Goal: Transaction & Acquisition: Purchase product/service

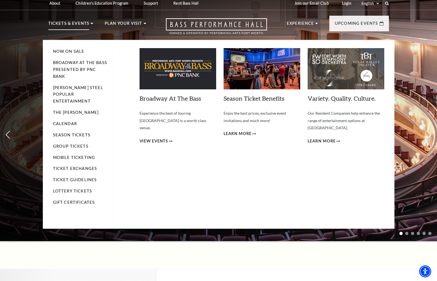
scroll to position [5, 0]
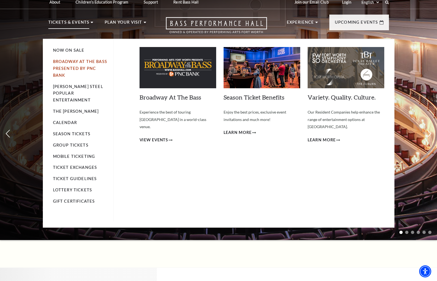
click at [85, 63] on link "Broadway At The Bass presented by PNC Bank" at bounding box center [80, 68] width 54 height 18
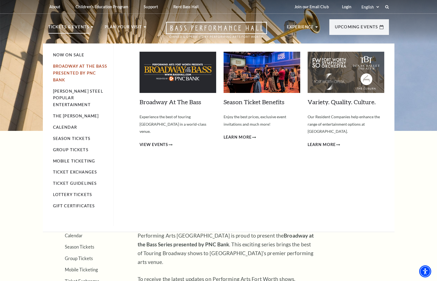
click at [69, 67] on link "Broadway At The Bass presented by PNC Bank" at bounding box center [80, 73] width 54 height 18
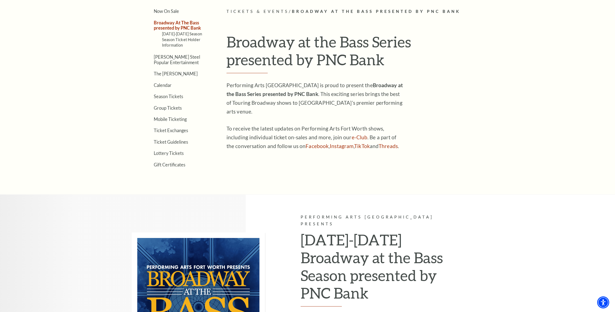
scroll to position [184, 0]
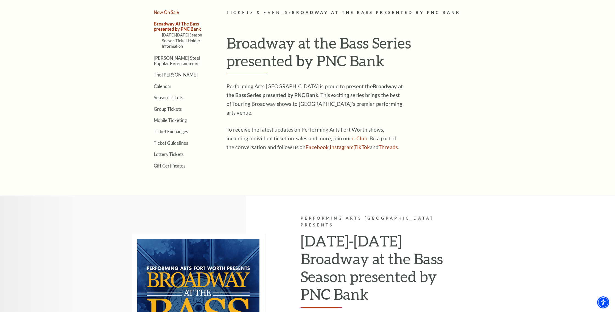
click at [173, 14] on link "Now On Sale" at bounding box center [166, 12] width 25 height 5
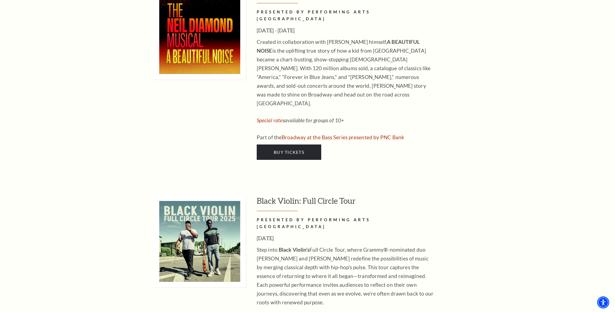
scroll to position [1541, 0]
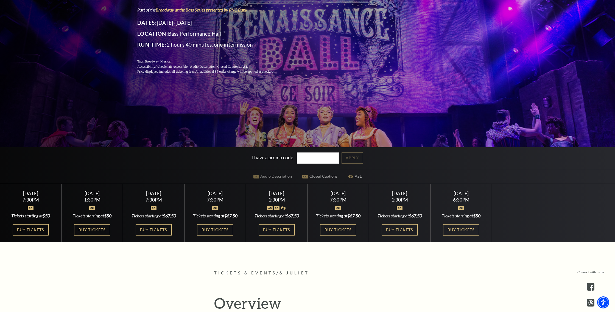
scroll to position [100, 0]
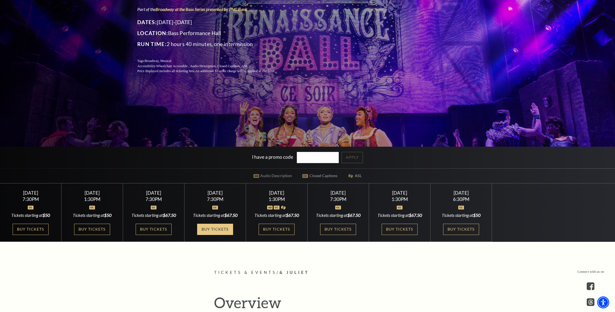
click at [225, 231] on link "Buy Tickets" at bounding box center [215, 229] width 36 height 11
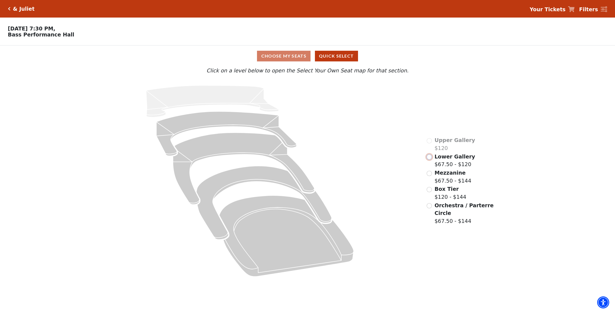
click at [430, 158] on input "Lower Gallery$67.50 - $120\a" at bounding box center [429, 157] width 5 height 5
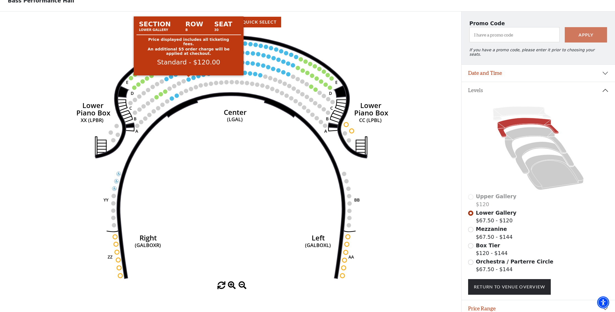
scroll to position [52, 0]
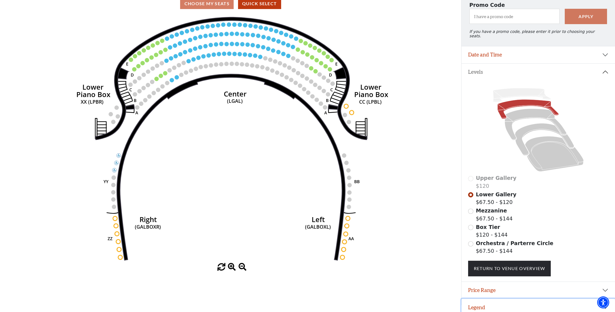
click at [498, 301] on button "Legend" at bounding box center [537, 307] width 153 height 17
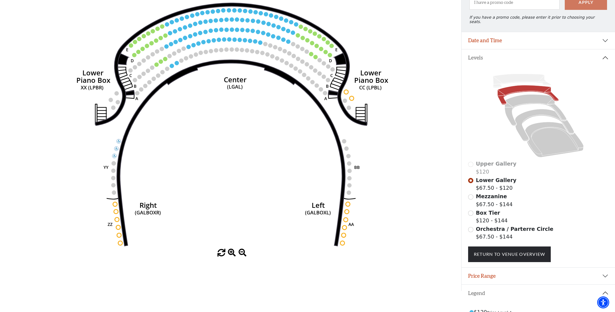
scroll to position [65, 0]
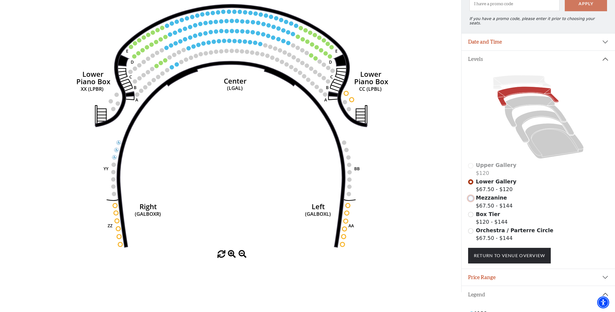
click at [471, 196] on input "Mezzanine$67.50 - $144\a" at bounding box center [470, 198] width 5 height 5
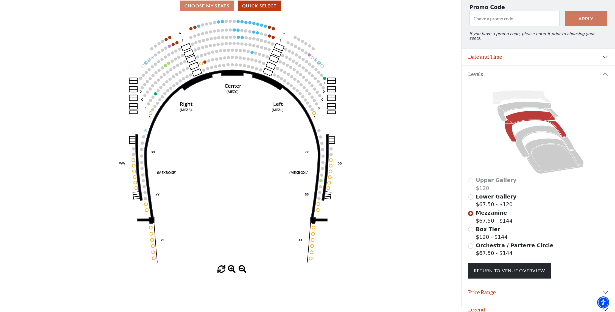
scroll to position [52, 0]
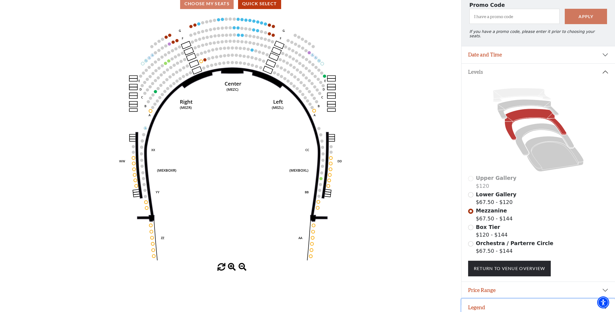
click at [485, 304] on button "Legend" at bounding box center [537, 307] width 153 height 17
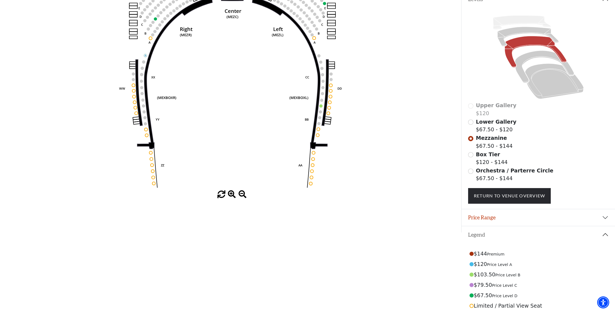
scroll to position [127, 0]
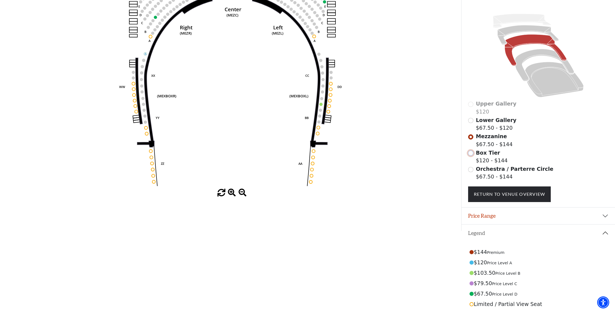
click at [471, 151] on input "Box Tier$120 - $144\a" at bounding box center [470, 153] width 5 height 5
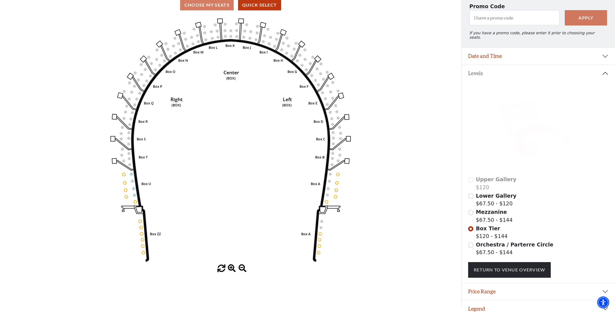
scroll to position [52, 0]
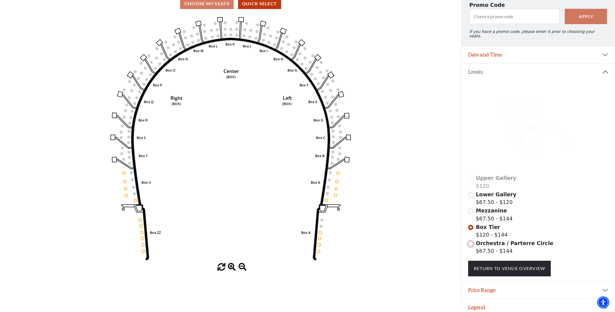
click at [470, 242] on input "Orchestra / Parterre Circle$67.50 - $144\a" at bounding box center [470, 244] width 5 height 5
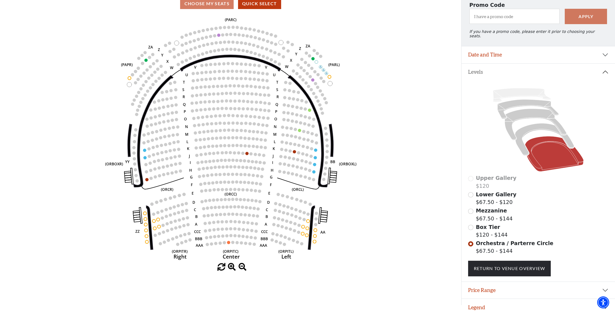
click at [489, 224] on span "Box Tier" at bounding box center [488, 227] width 24 height 6
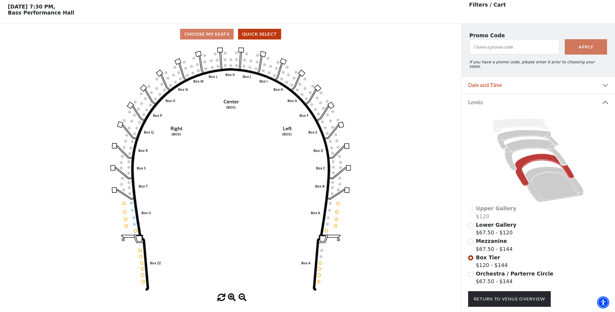
scroll to position [25, 0]
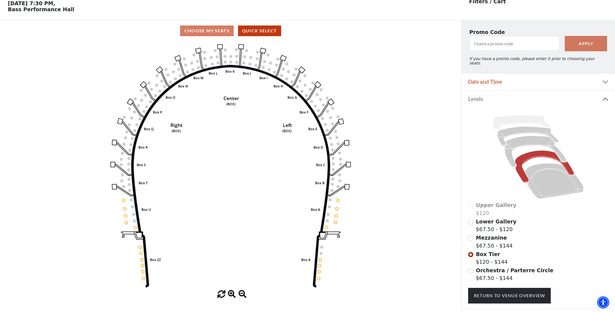
click at [485, 235] on span "Mezzanine" at bounding box center [491, 238] width 31 height 6
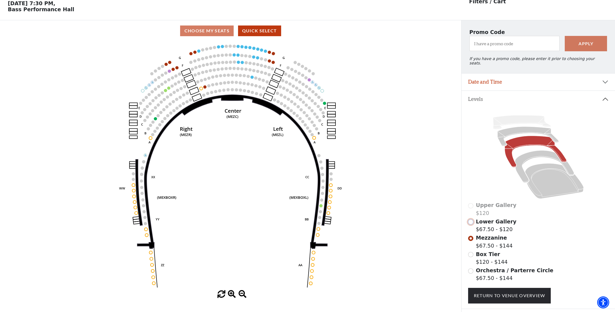
click at [472, 220] on input "Lower Gallery$67.50 - $120\a" at bounding box center [470, 222] width 5 height 5
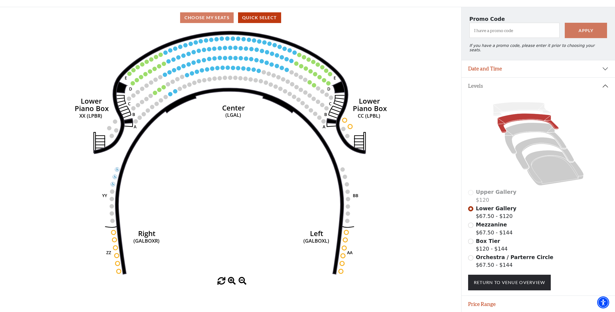
scroll to position [39, 0]
click at [472, 223] on input "Mezzanine$67.50 - $144\a" at bounding box center [470, 225] width 5 height 5
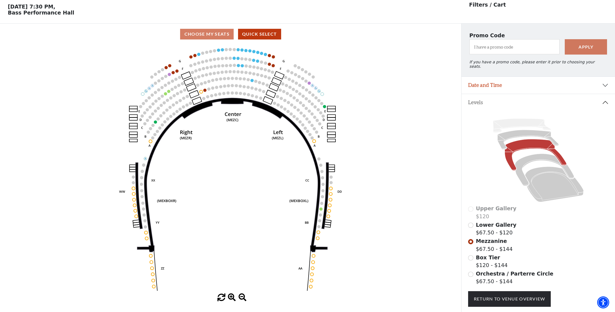
scroll to position [25, 0]
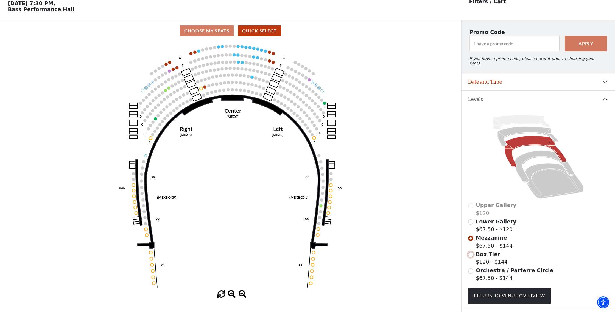
click at [471, 252] on input "Box Tier$120 - $144\a" at bounding box center [470, 254] width 5 height 5
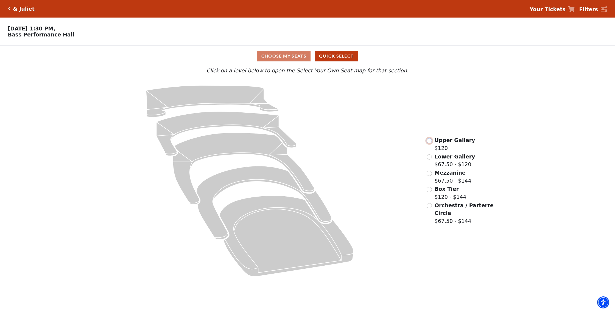
click at [430, 141] on input "Upper Gallery$120\a" at bounding box center [429, 140] width 5 height 5
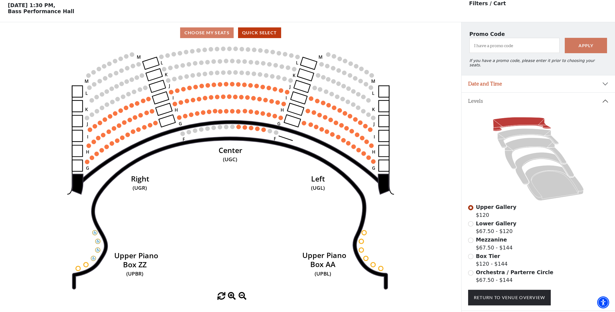
scroll to position [25, 0]
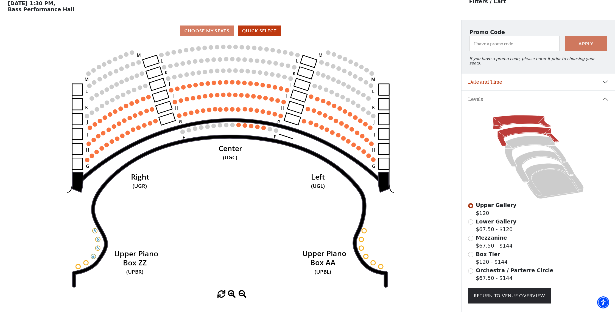
click at [512, 128] on icon at bounding box center [527, 136] width 61 height 19
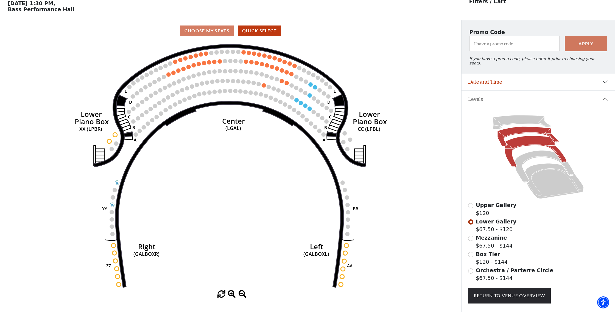
click at [517, 139] on icon at bounding box center [536, 151] width 62 height 31
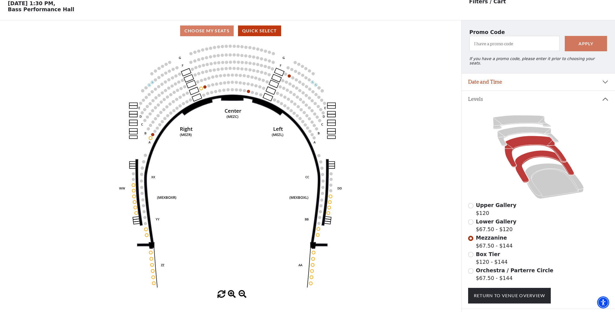
click at [531, 153] on icon at bounding box center [544, 167] width 59 height 32
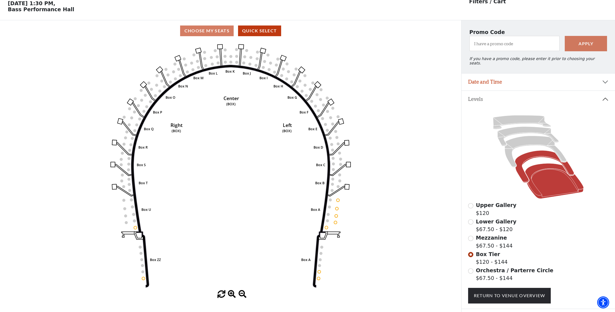
click at [538, 164] on icon at bounding box center [554, 181] width 59 height 35
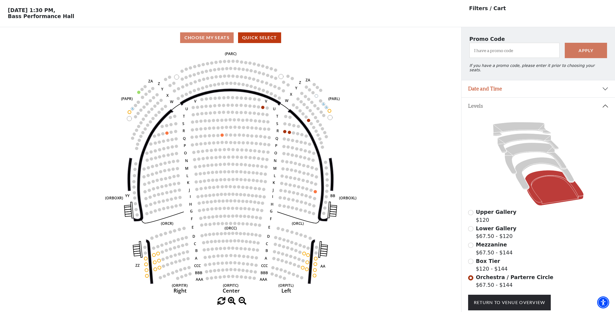
scroll to position [19, 0]
click at [533, 157] on icon at bounding box center [544, 173] width 59 height 32
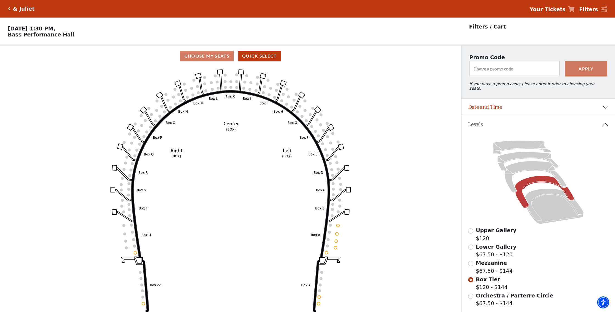
scroll to position [25, 0]
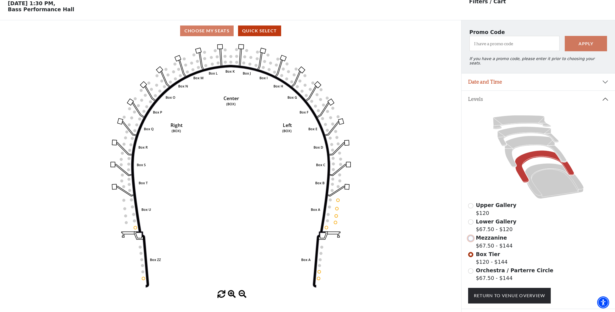
click at [471, 236] on input "Mezzanine$67.50 - $144\a" at bounding box center [470, 238] width 5 height 5
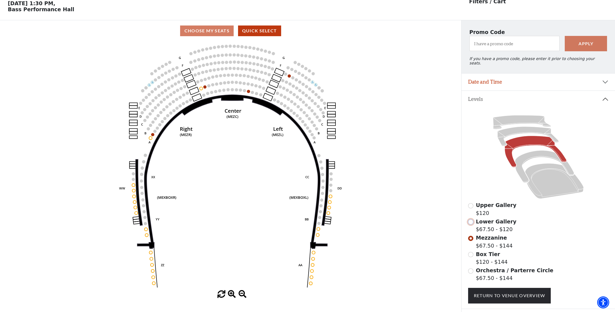
click at [470, 220] on input "Lower Gallery$67.50 - $120\a" at bounding box center [470, 222] width 5 height 5
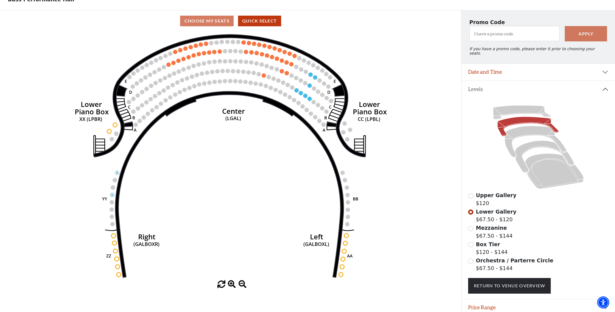
scroll to position [36, 0]
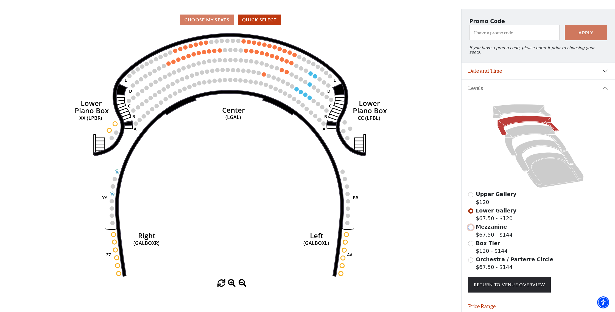
click at [471, 225] on input "Mezzanine$67.50 - $144\a" at bounding box center [470, 227] width 5 height 5
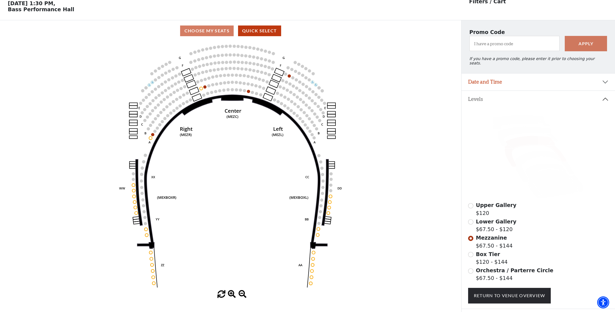
scroll to position [25, 0]
click at [472, 253] on div "Box Tier $120 - $144" at bounding box center [538, 259] width 141 height 16
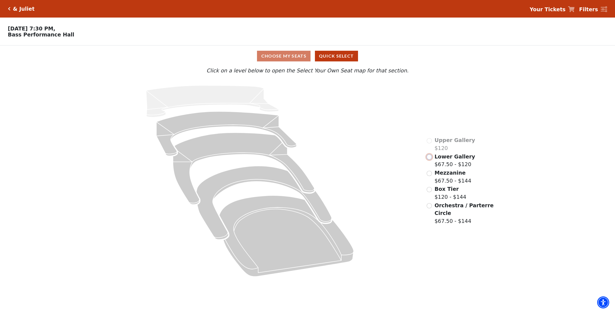
click at [431, 158] on input "Lower Gallery$67.50 - $120\a" at bounding box center [429, 157] width 5 height 5
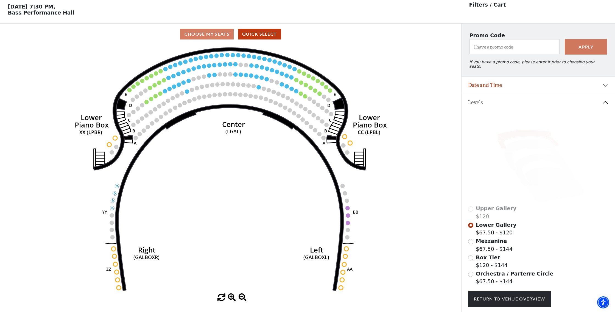
scroll to position [25, 0]
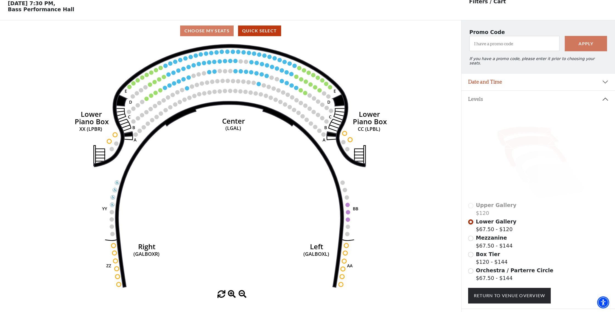
click at [519, 141] on icon at bounding box center [536, 151] width 62 height 31
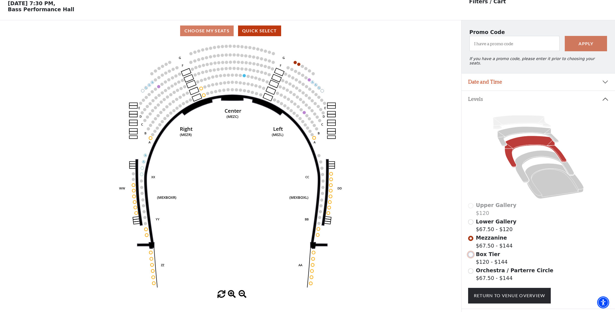
click at [472, 252] on input "Box Tier$120 - $144\a" at bounding box center [470, 254] width 5 height 5
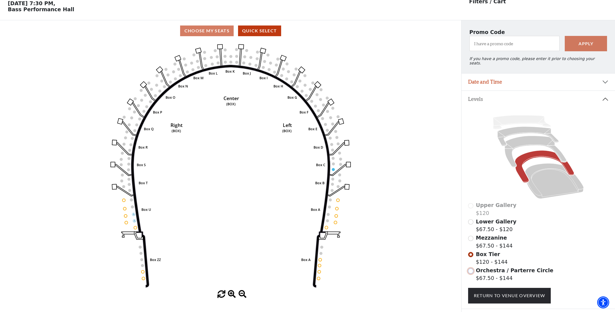
click at [470, 269] on input "Orchestra / Parterre Circle$67.50 - $144\a" at bounding box center [470, 271] width 5 height 5
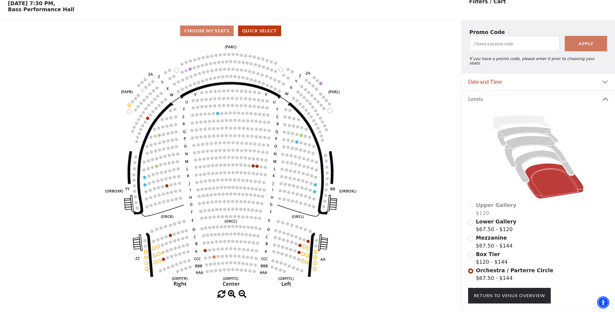
scroll to position [52, 0]
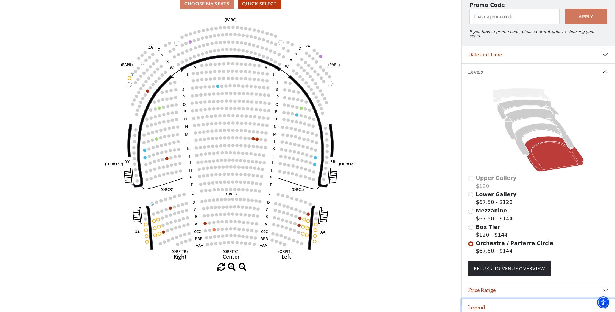
click at [479, 302] on button "Legend" at bounding box center [537, 307] width 153 height 17
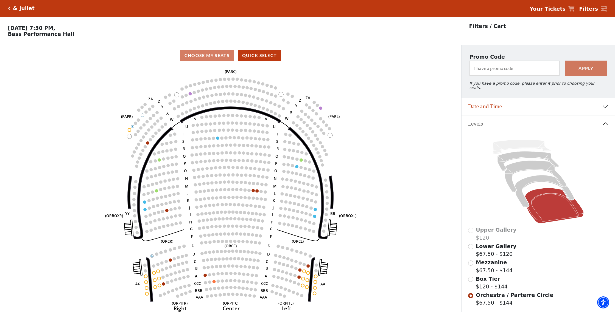
scroll to position [0, 0]
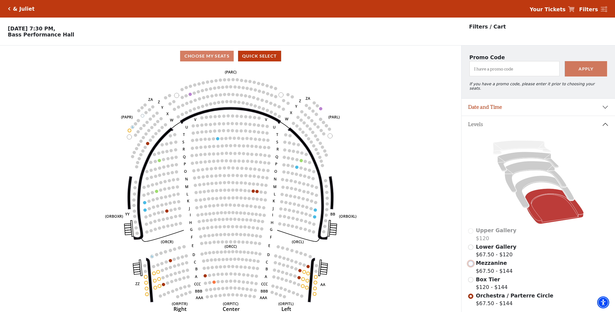
click at [472, 261] on input "Mezzanine$67.50 - $144\a" at bounding box center [470, 263] width 5 height 5
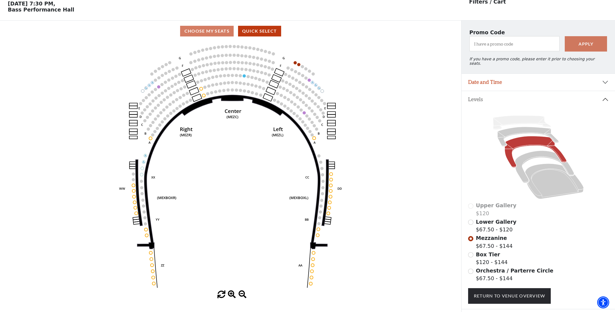
scroll to position [25, 0]
click at [471, 220] on input "Lower Gallery$67.50 - $120\a" at bounding box center [470, 222] width 5 height 5
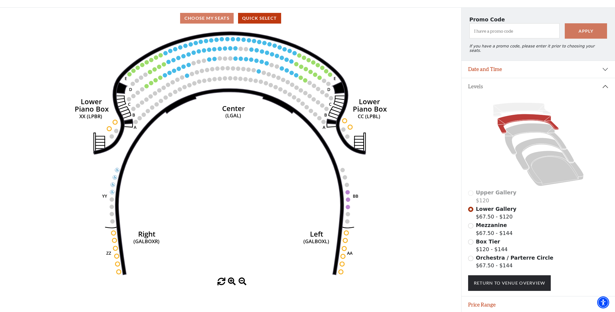
scroll to position [52, 0]
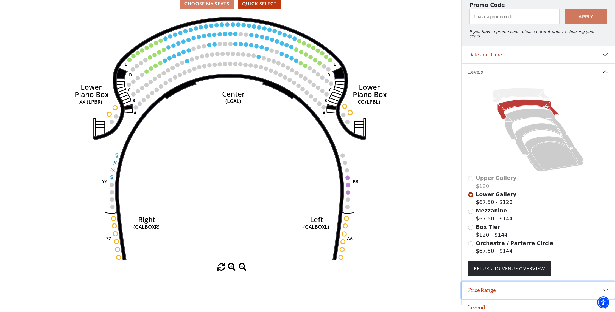
click at [488, 287] on button "Price Range" at bounding box center [537, 290] width 153 height 17
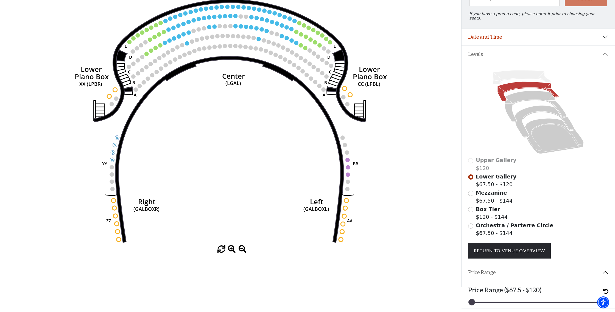
scroll to position [80, 0]
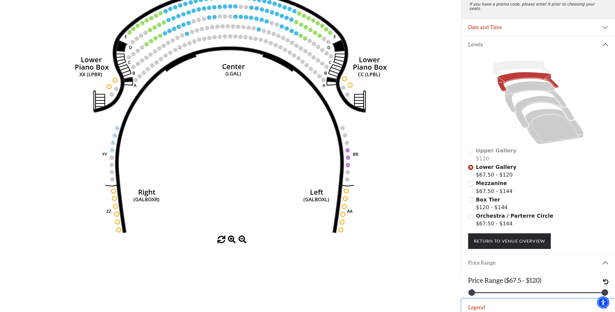
click at [484, 303] on button "Legend" at bounding box center [537, 307] width 153 height 17
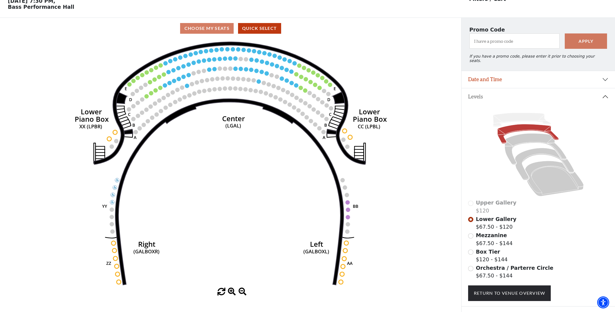
scroll to position [39, 0]
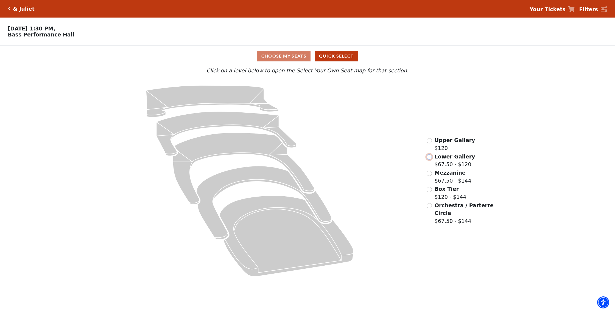
click at [430, 159] on input "Lower Gallery$67.50 - $120\a" at bounding box center [429, 157] width 5 height 5
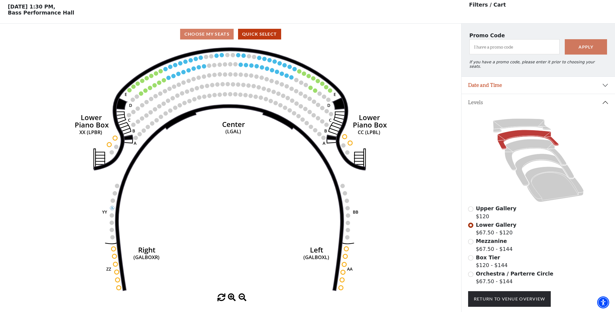
scroll to position [25, 0]
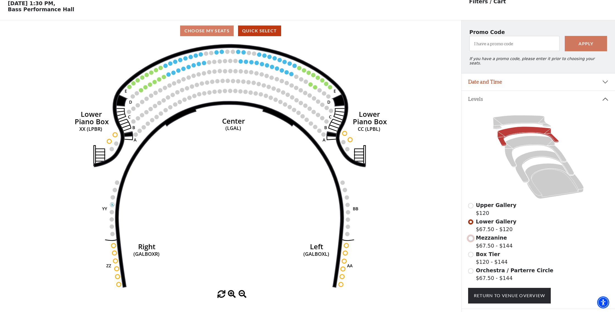
click at [469, 236] on input "Mezzanine$67.50 - $144\a" at bounding box center [470, 238] width 5 height 5
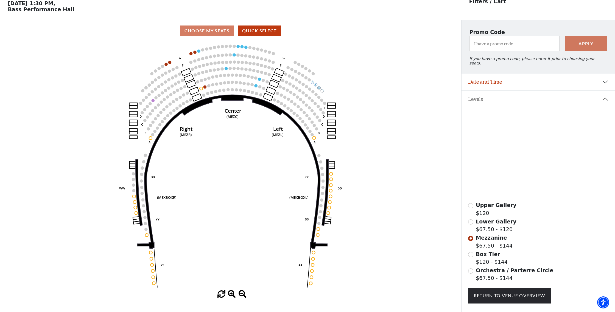
click at [524, 160] on icon at bounding box center [544, 167] width 59 height 32
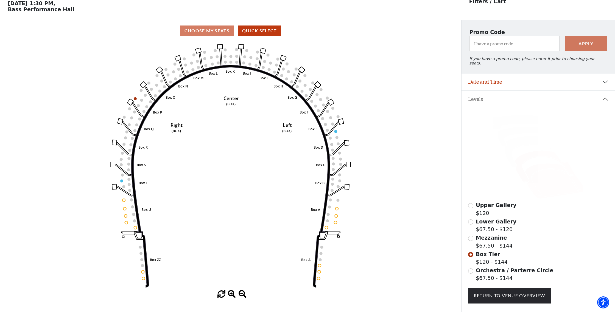
click at [548, 164] on icon at bounding box center [554, 181] width 59 height 35
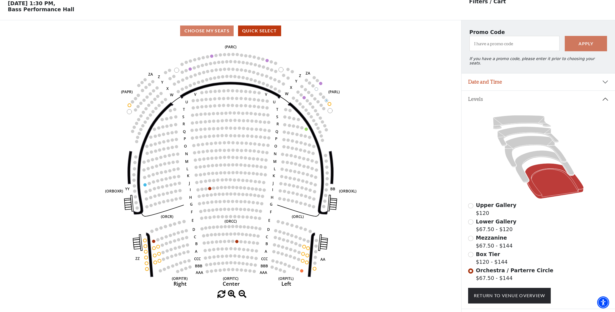
click at [474, 235] on div "Mezzanine $67.50 - $144" at bounding box center [538, 242] width 141 height 16
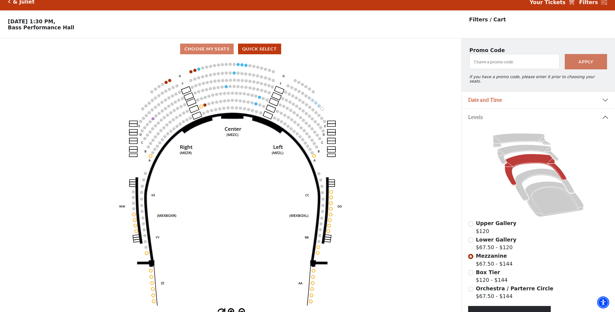
scroll to position [0, 0]
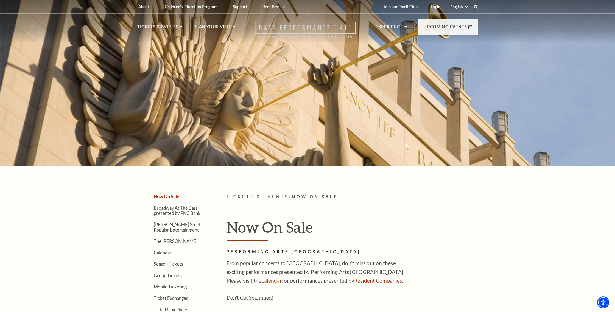
click at [285, 27] on use "Open this option" at bounding box center [305, 30] width 101 height 16
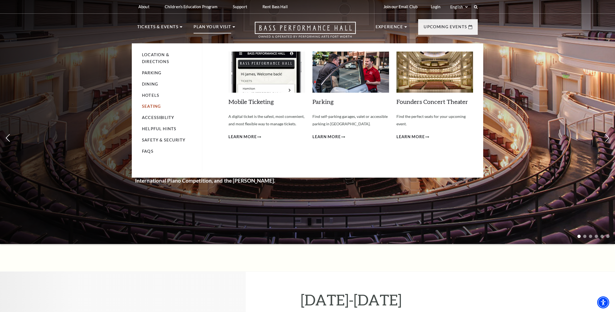
click at [155, 107] on link "Seating" at bounding box center [151, 106] width 19 height 5
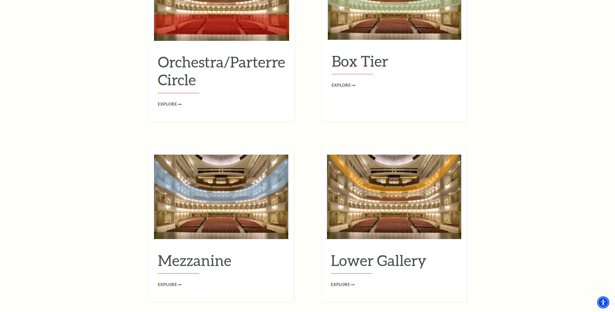
scroll to position [609, 0]
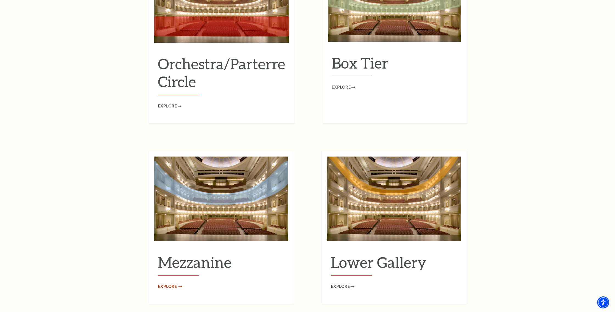
click at [167, 284] on span "Explore" at bounding box center [167, 287] width 19 height 7
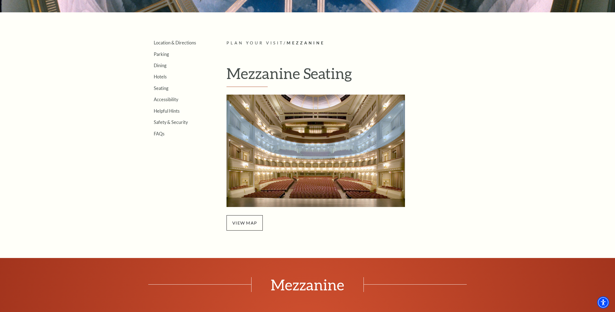
scroll to position [158, 0]
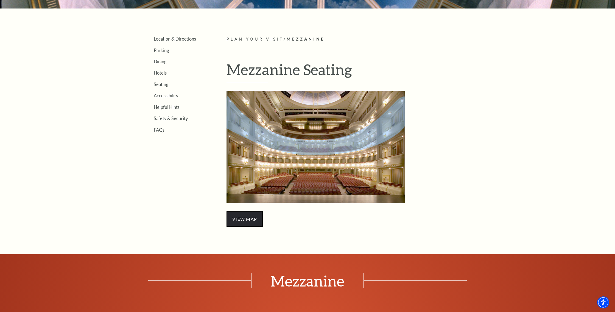
click at [250, 220] on span "view map" at bounding box center [244, 219] width 36 height 15
click at [164, 86] on link "Seating" at bounding box center [161, 84] width 15 height 5
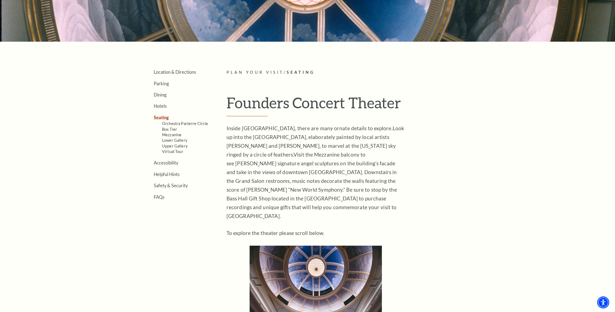
scroll to position [126, 0]
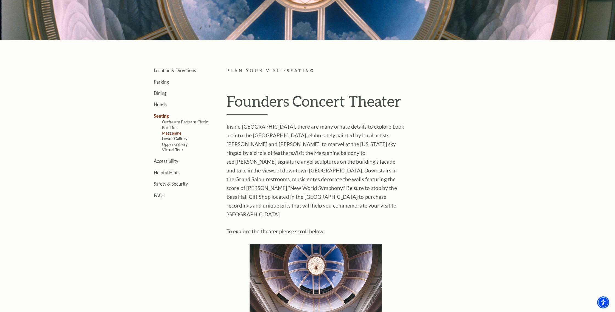
click at [169, 134] on link "Mezzanine" at bounding box center [171, 133] width 19 height 5
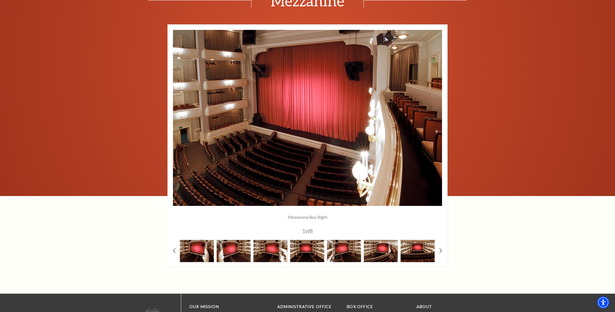
scroll to position [431, 0]
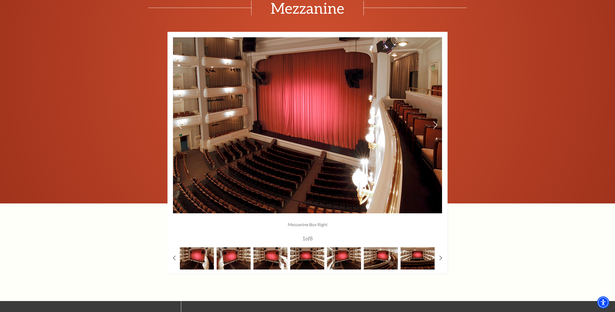
click at [430, 126] on img at bounding box center [307, 125] width 269 height 176
click at [435, 126] on icon at bounding box center [435, 125] width 6 height 10
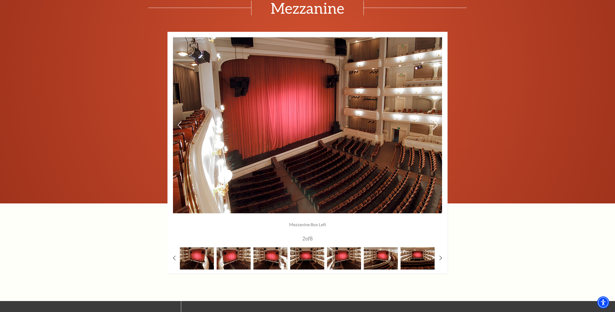
click at [435, 126] on icon at bounding box center [435, 125] width 6 height 10
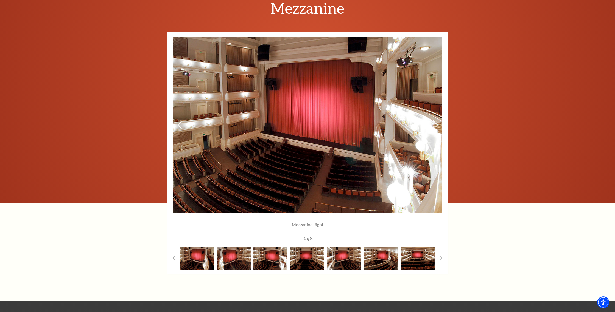
click at [435, 126] on icon at bounding box center [435, 125] width 6 height 10
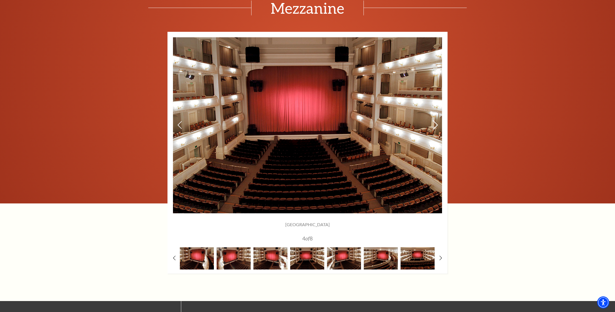
click at [435, 126] on icon at bounding box center [435, 125] width 6 height 10
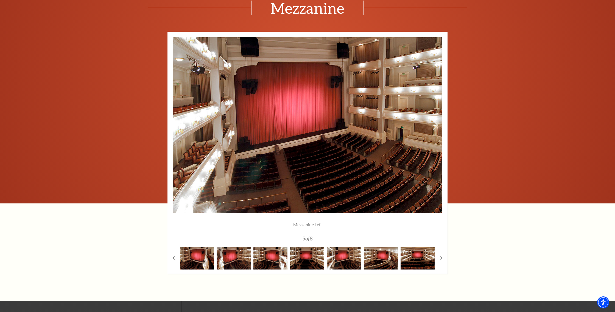
click at [435, 126] on icon at bounding box center [435, 125] width 6 height 10
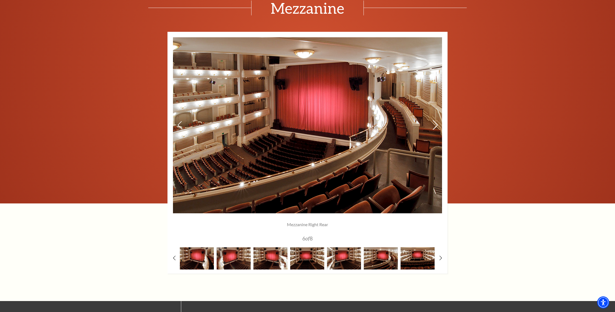
click at [435, 126] on icon at bounding box center [435, 125] width 6 height 10
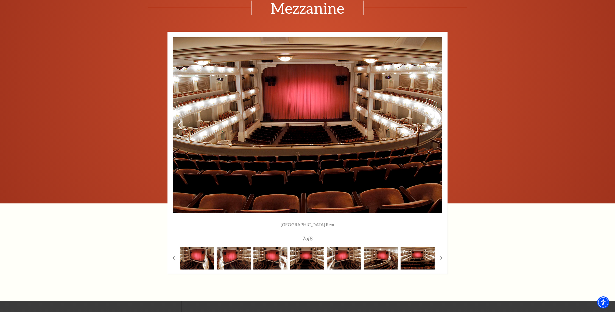
click at [435, 126] on icon at bounding box center [435, 125] width 6 height 10
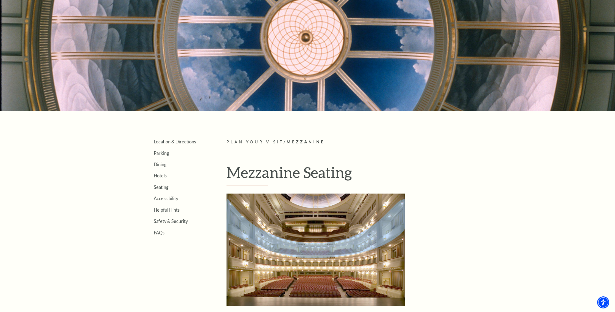
scroll to position [0, 0]
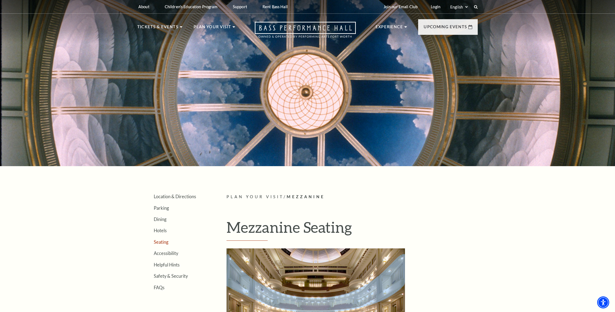
click at [162, 242] on link "Seating" at bounding box center [161, 242] width 15 height 5
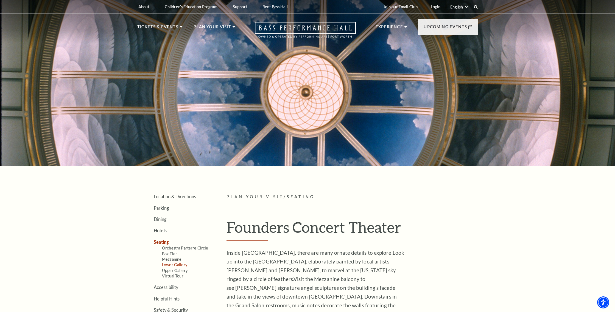
click at [170, 266] on link "Lower Gallery" at bounding box center [174, 265] width 25 height 5
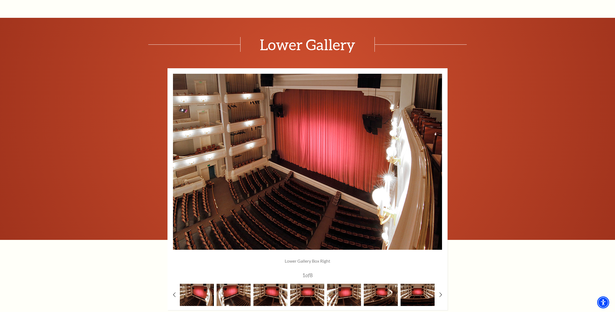
scroll to position [373, 0]
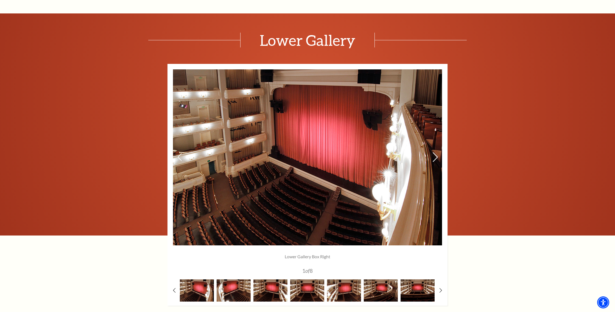
click at [434, 160] on icon at bounding box center [435, 158] width 6 height 10
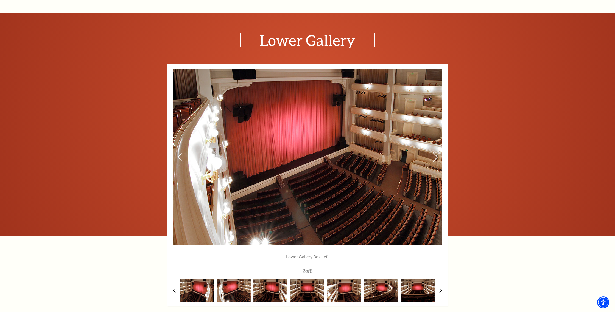
click at [434, 160] on icon at bounding box center [435, 158] width 6 height 10
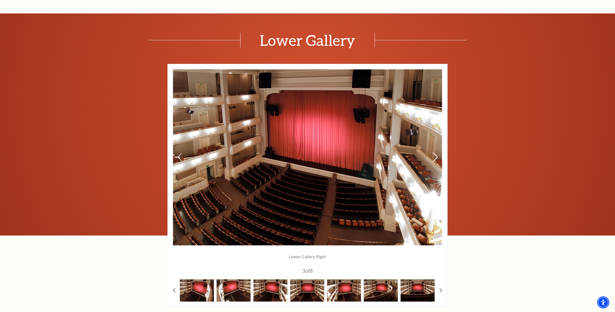
scroll to position [373, 0]
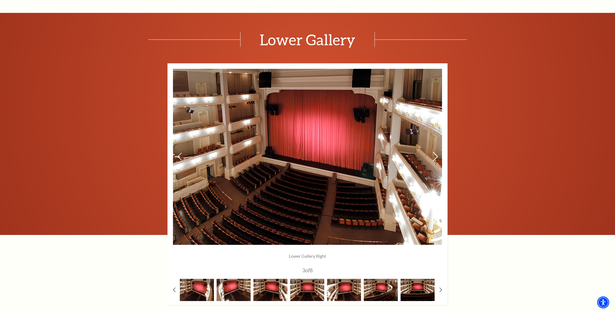
click at [434, 160] on icon at bounding box center [435, 157] width 6 height 10
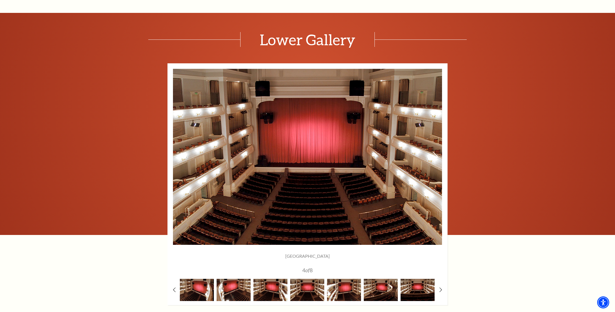
click at [434, 160] on icon at bounding box center [435, 157] width 6 height 10
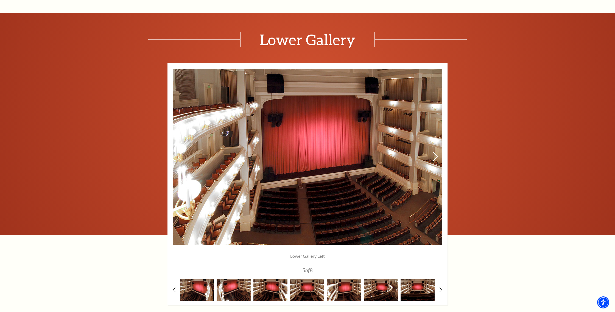
click at [434, 160] on icon at bounding box center [435, 157] width 6 height 10
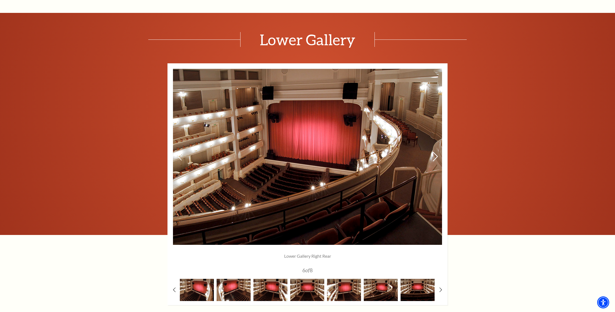
click at [434, 160] on icon at bounding box center [435, 157] width 6 height 10
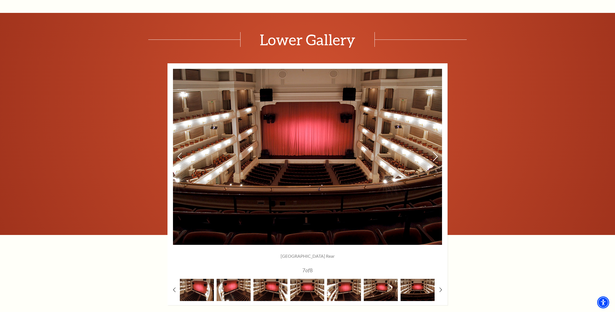
click at [434, 160] on icon at bounding box center [435, 157] width 6 height 10
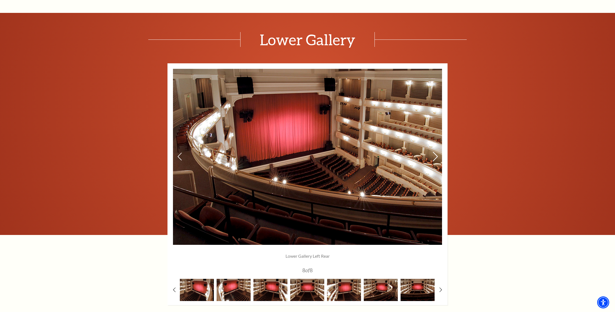
click at [434, 160] on icon at bounding box center [435, 157] width 6 height 10
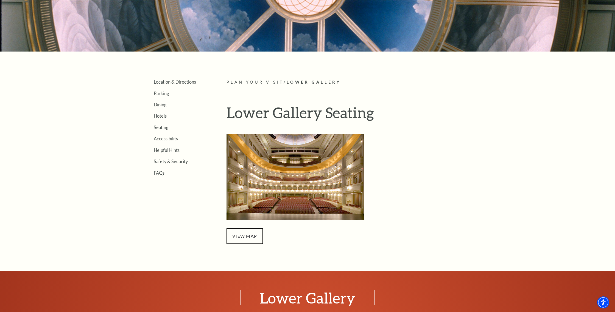
scroll to position [113, 0]
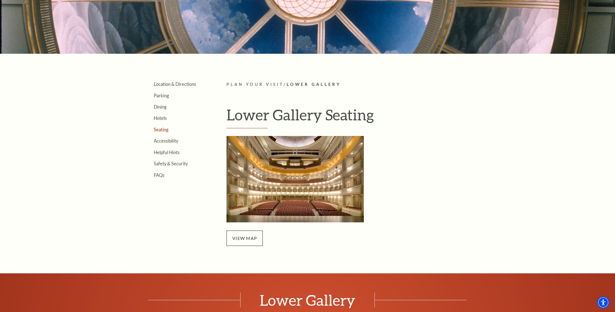
click at [162, 130] on link "Seating" at bounding box center [161, 129] width 15 height 5
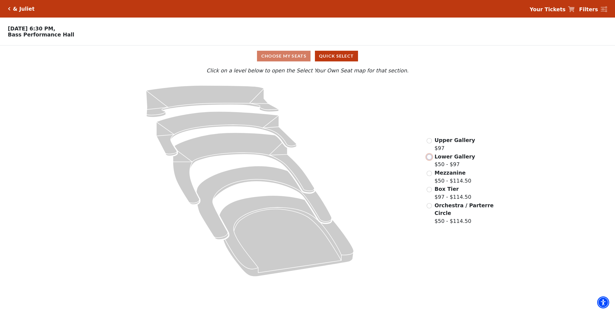
click at [430, 158] on input "Lower Gallery$50 - $97\a" at bounding box center [429, 157] width 5 height 5
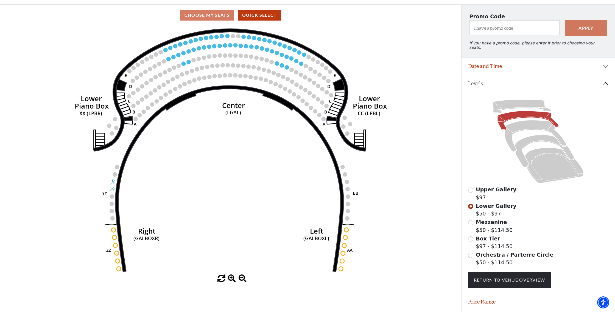
scroll to position [43, 0]
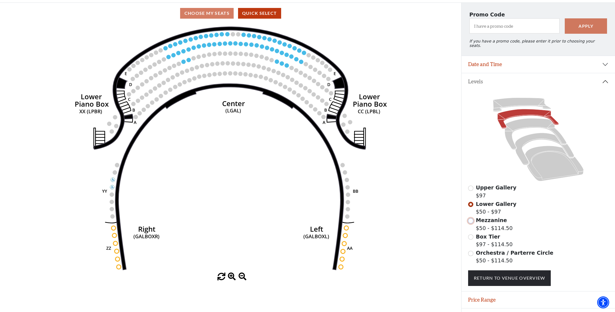
click at [469, 219] on input "Mezzanine$50 - $114.50\a" at bounding box center [470, 221] width 5 height 5
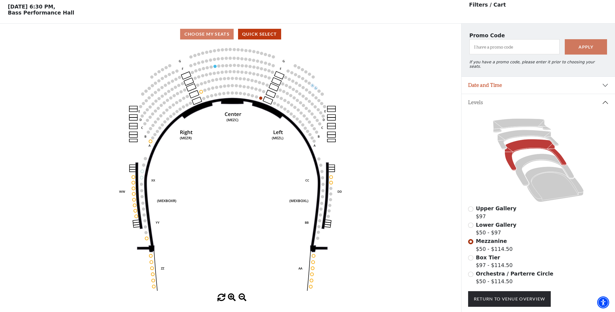
scroll to position [25, 0]
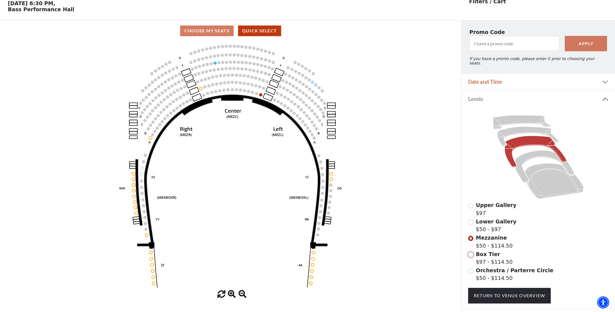
click at [472, 252] on input "Box Tier$97 - $114.50\a" at bounding box center [470, 254] width 5 height 5
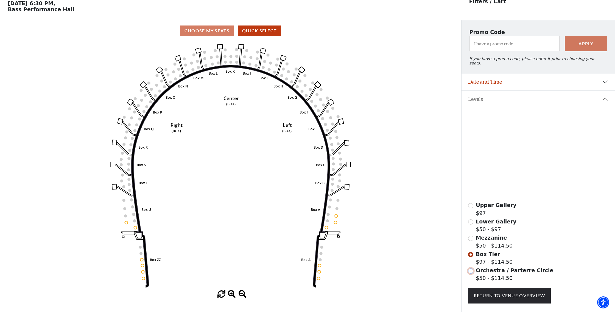
click at [471, 269] on input "Orchestra / Parterre Circle$50 - $114.50\a" at bounding box center [470, 271] width 5 height 5
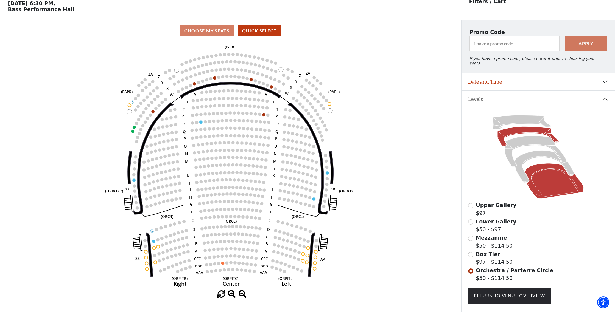
click at [532, 128] on icon at bounding box center [527, 136] width 61 height 19
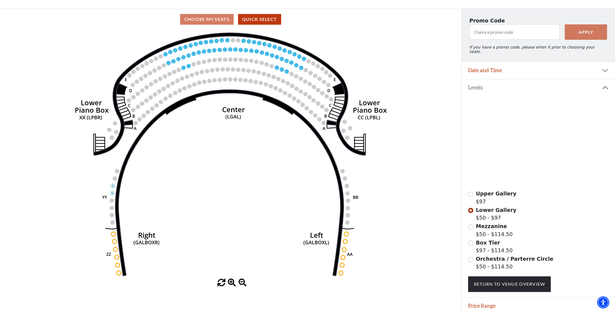
scroll to position [43, 0]
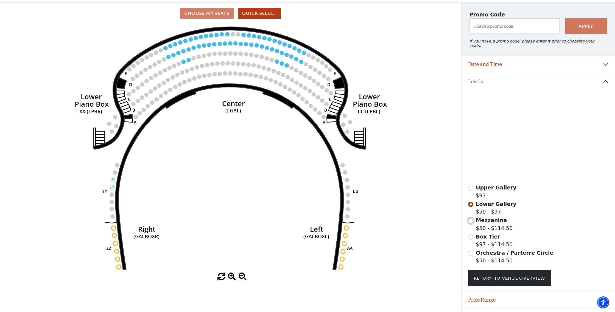
click at [470, 219] on input "Mezzanine$50 - $114.50\a" at bounding box center [470, 221] width 5 height 5
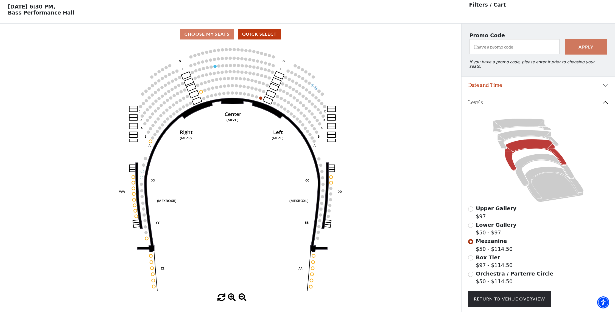
scroll to position [25, 0]
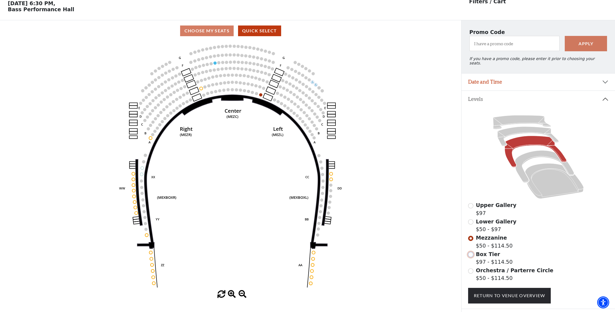
click at [470, 252] on input "Box Tier$97 - $114.50\a" at bounding box center [470, 254] width 5 height 5
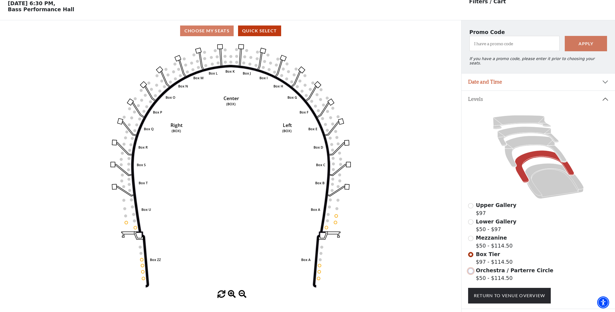
click at [471, 269] on input "Orchestra / Parterre Circle$50 - $114.50\a" at bounding box center [470, 271] width 5 height 5
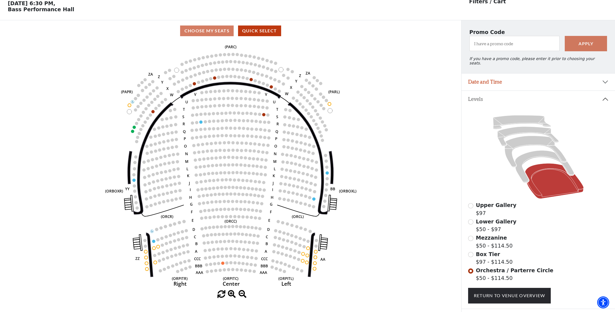
scroll to position [52, 0]
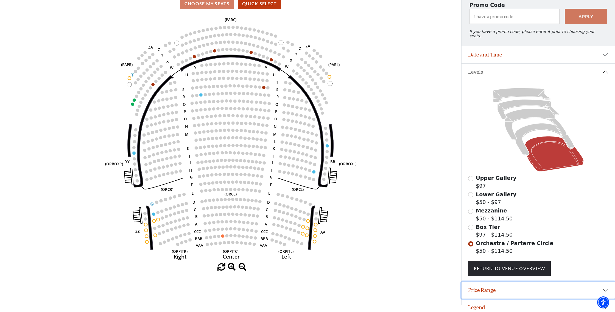
click at [502, 286] on button "Price Range" at bounding box center [537, 290] width 153 height 17
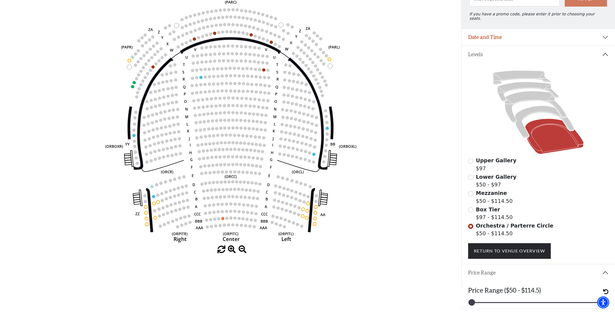
scroll to position [80, 0]
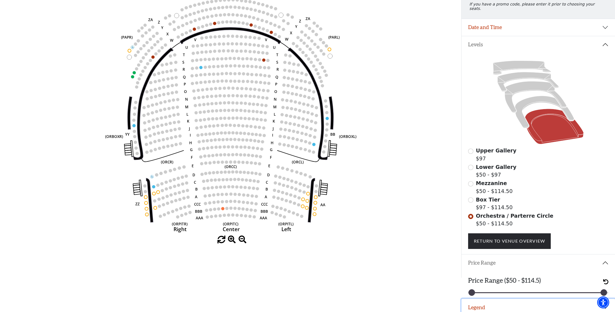
click at [484, 304] on button "Legend" at bounding box center [537, 307] width 153 height 17
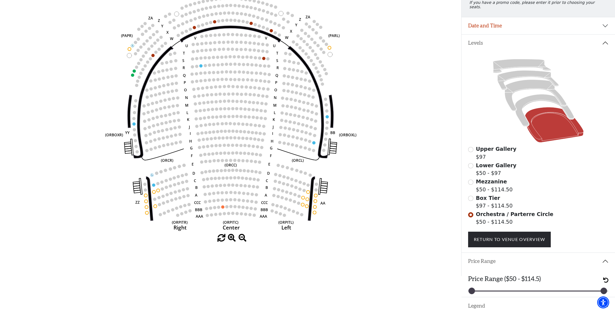
scroll to position [81, 0]
click at [469, 164] on input "Lower Gallery$50 - $97\a" at bounding box center [470, 166] width 5 height 5
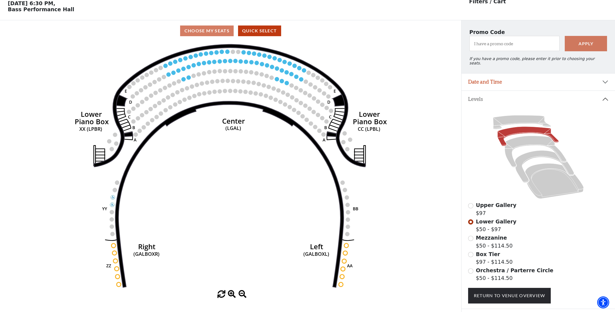
scroll to position [0, 0]
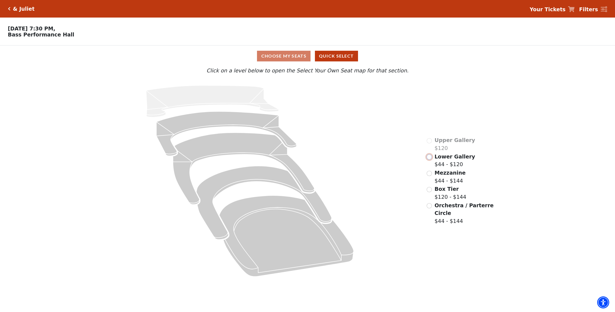
click at [430, 157] on input "Lower Gallery$44 - $120\a" at bounding box center [429, 157] width 5 height 5
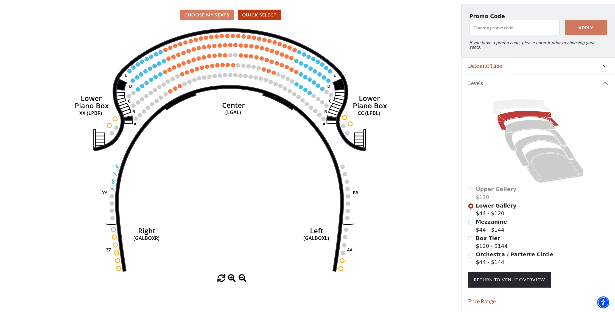
scroll to position [40, 0]
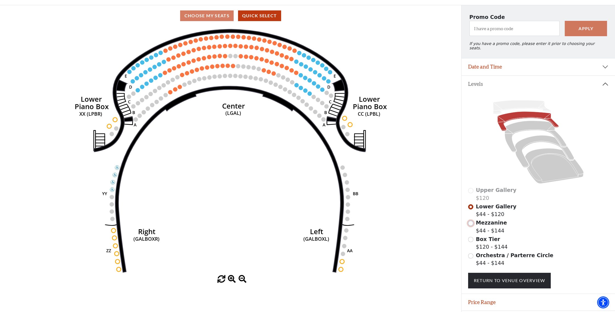
click at [472, 221] on input "Mezzanine$44 - $144\a" at bounding box center [470, 223] width 5 height 5
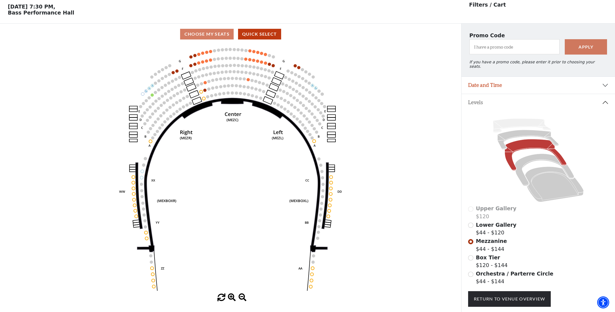
scroll to position [25, 0]
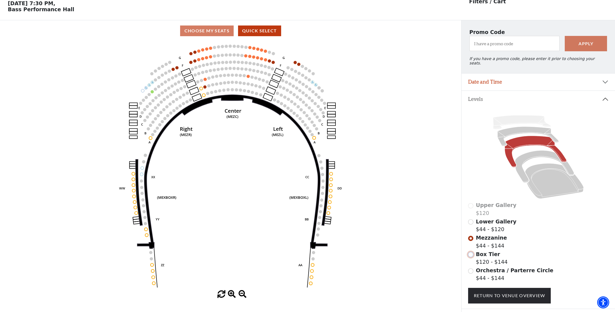
click at [470, 252] on input "Box Tier$120 - $144\a" at bounding box center [470, 254] width 5 height 5
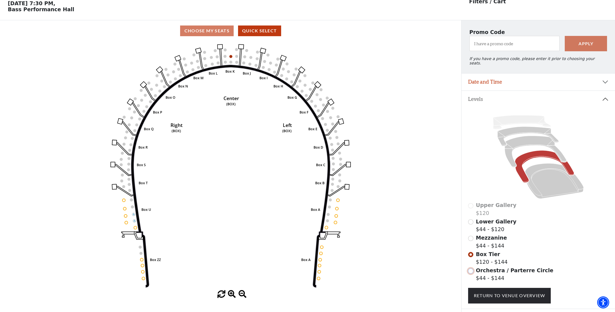
click at [472, 269] on input "Orchestra / Parterre Circle$44 - $144\a" at bounding box center [470, 271] width 5 height 5
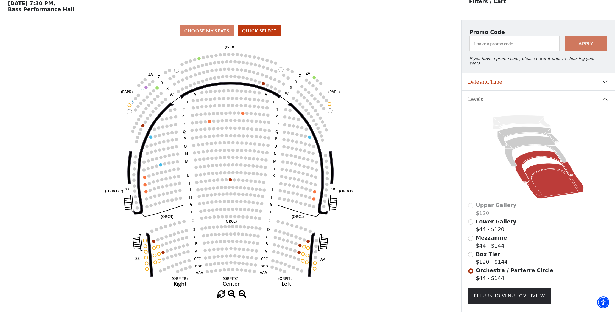
click at [521, 161] on icon at bounding box center [544, 167] width 59 height 32
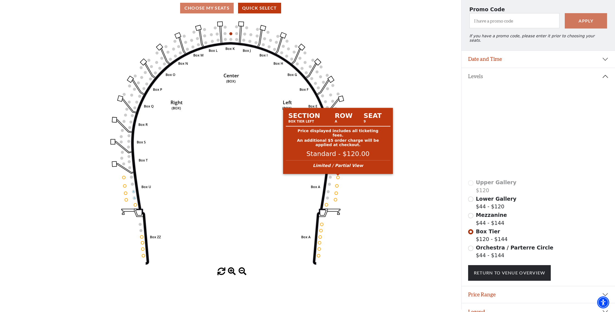
scroll to position [52, 0]
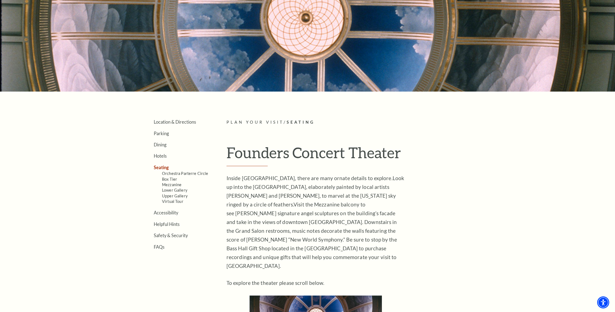
scroll to position [76, 0]
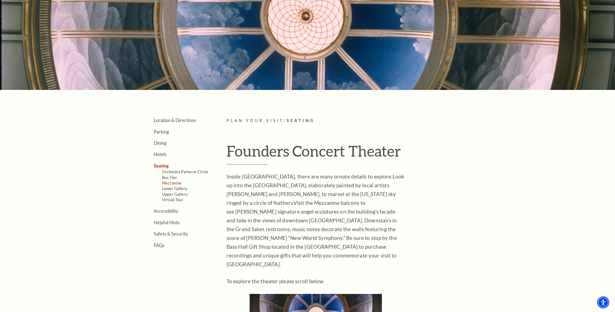
click at [173, 184] on link "Mezzanine" at bounding box center [171, 183] width 19 height 5
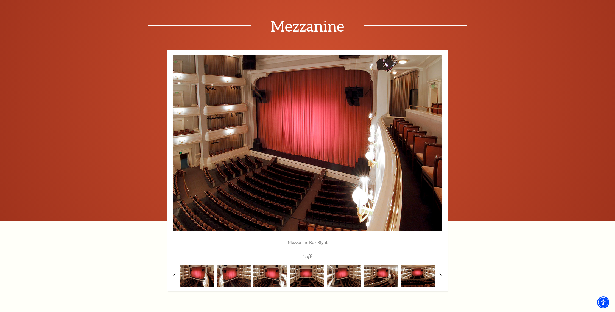
scroll to position [414, 0]
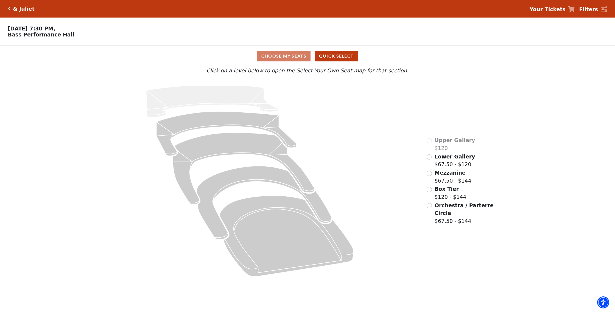
click at [429, 160] on div "Lower Gallery $67.50 - $120" at bounding box center [451, 161] width 48 height 16
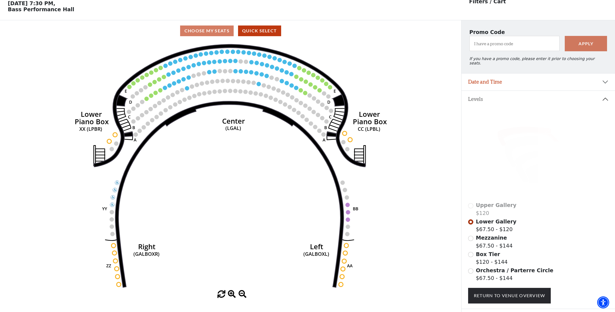
scroll to position [25, 0]
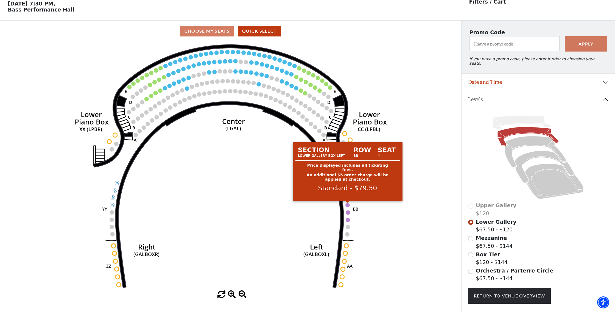
click at [348, 206] on circle at bounding box center [347, 205] width 4 height 4
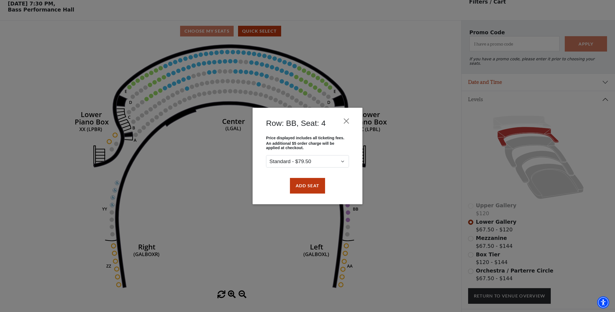
scroll to position [24, 0]
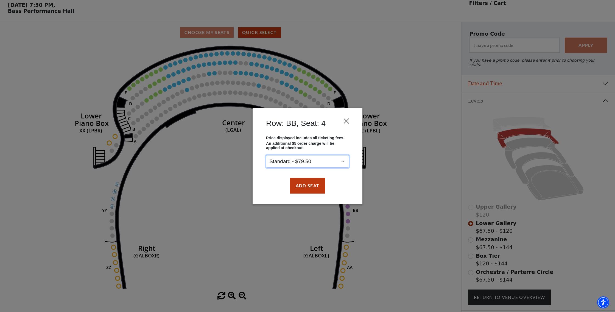
click at [309, 164] on select "Standard - $79.50" at bounding box center [307, 162] width 83 height 12
click at [266, 156] on select "Standard - $79.50" at bounding box center [307, 162] width 83 height 12
click at [309, 187] on button "Add Seat" at bounding box center [307, 185] width 35 height 15
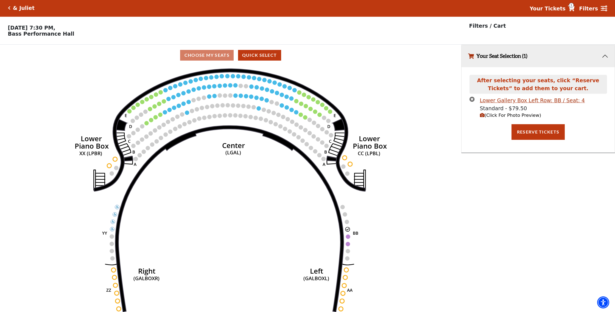
scroll to position [2, 0]
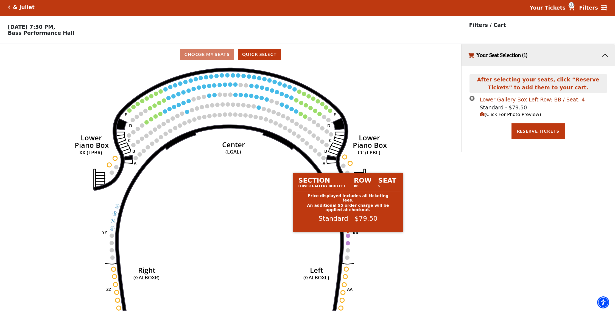
click at [346, 236] on circle at bounding box center [348, 236] width 4 height 4
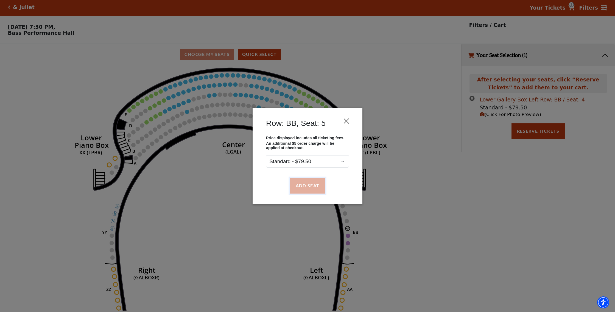
click at [307, 186] on button "Add Seat" at bounding box center [307, 185] width 35 height 15
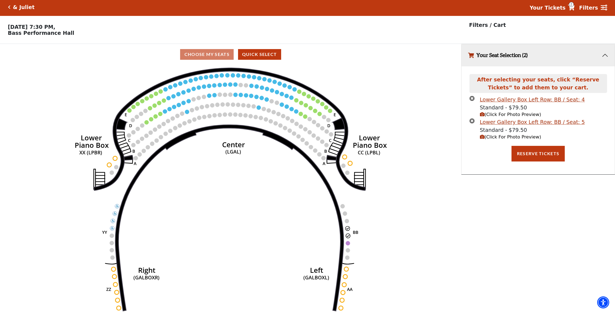
scroll to position [0, 0]
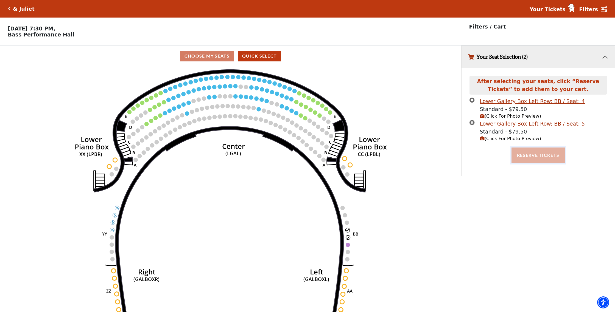
click at [539, 154] on button "Reserve Tickets" at bounding box center [537, 155] width 53 height 15
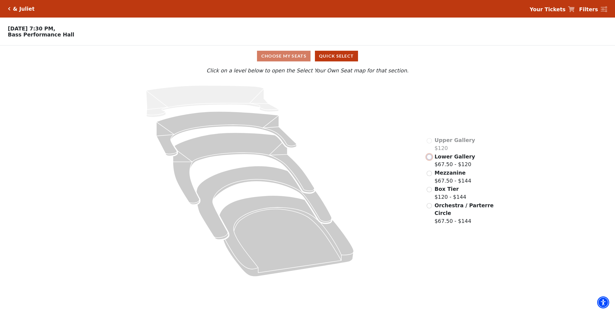
click at [430, 158] on input "Lower Gallery$67.50 - $120\a" at bounding box center [429, 157] width 5 height 5
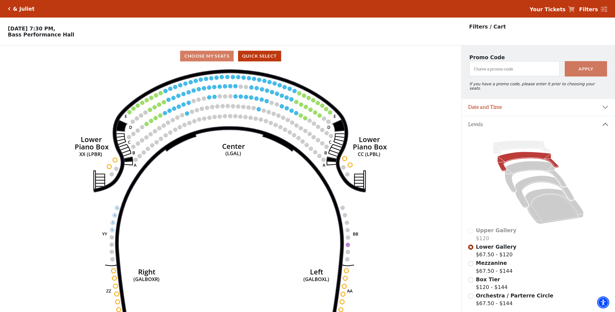
click at [564, 10] on strong "Your Tickets" at bounding box center [548, 9] width 36 height 6
click at [573, 10] on icon at bounding box center [571, 9] width 7 height 6
click at [560, 9] on strong "Your Tickets" at bounding box center [548, 9] width 36 height 6
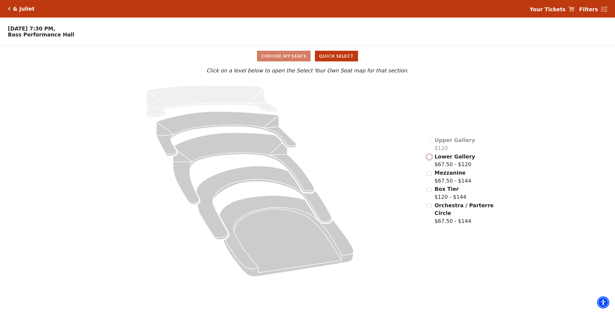
click at [427, 157] on input "Lower Gallery$67.50 - $120\a" at bounding box center [429, 157] width 5 height 5
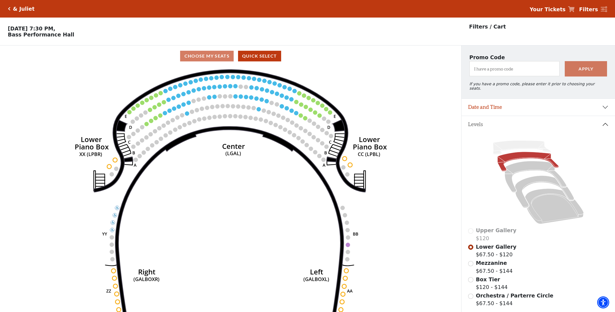
click at [552, 11] on strong "Your Tickets" at bounding box center [548, 9] width 36 height 6
click at [575, 9] on icon at bounding box center [571, 9] width 7 height 6
click at [482, 27] on p "Filters / Cart" at bounding box center [487, 27] width 37 height 8
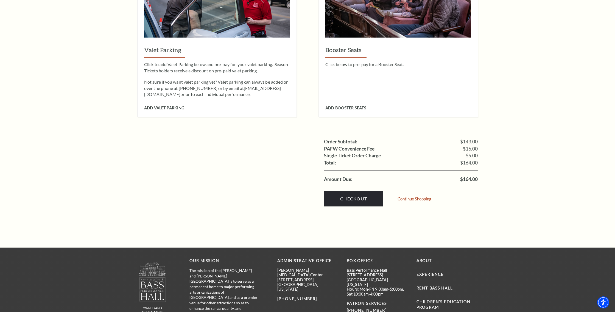
scroll to position [467, 0]
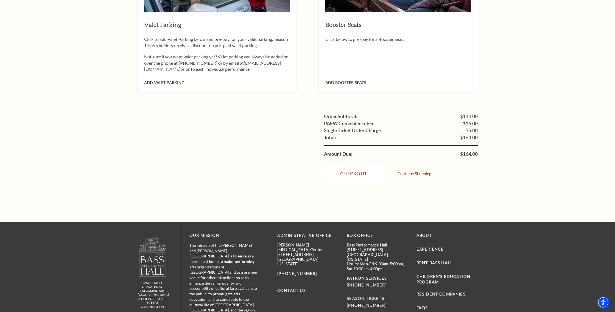
click at [345, 168] on link "Checkout" at bounding box center [353, 173] width 59 height 15
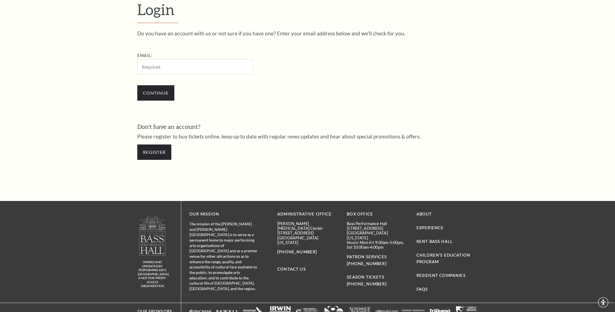
scroll to position [202, 0]
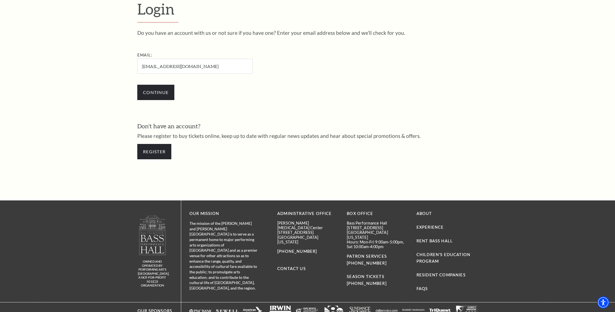
type input "[EMAIL_ADDRESS][DOMAIN_NAME]"
click at [165, 92] on input "Continue" at bounding box center [155, 92] width 37 height 15
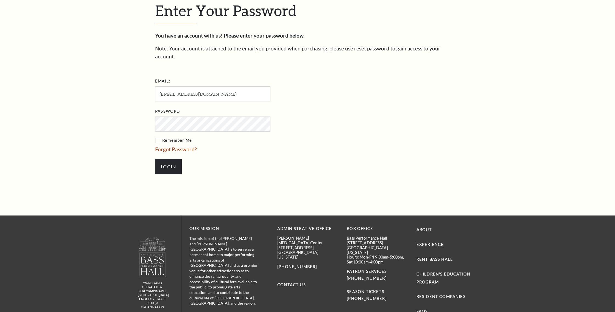
scroll to position [207, 0]
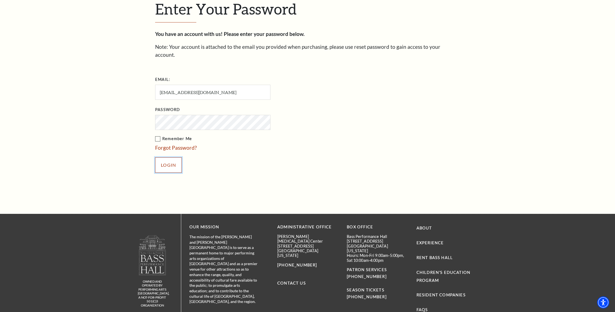
click at [166, 158] on input "Login" at bounding box center [168, 165] width 27 height 15
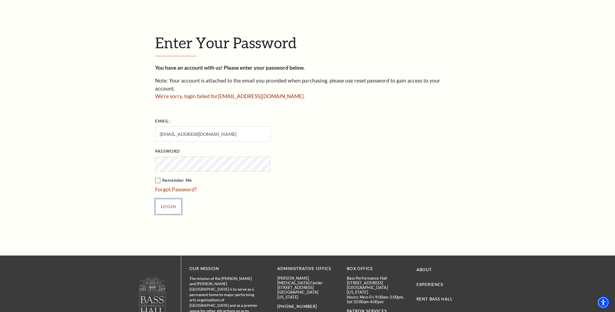
click at [167, 201] on input "Login" at bounding box center [168, 206] width 27 height 15
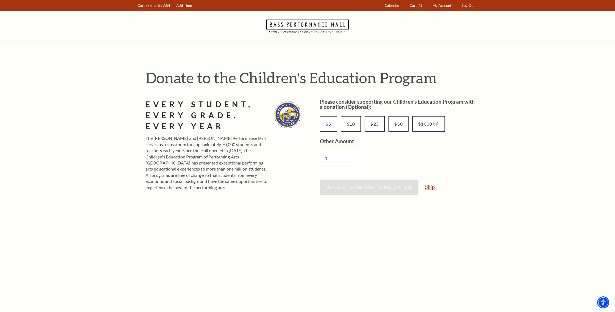
click at [430, 189] on link "Skip" at bounding box center [430, 186] width 10 height 5
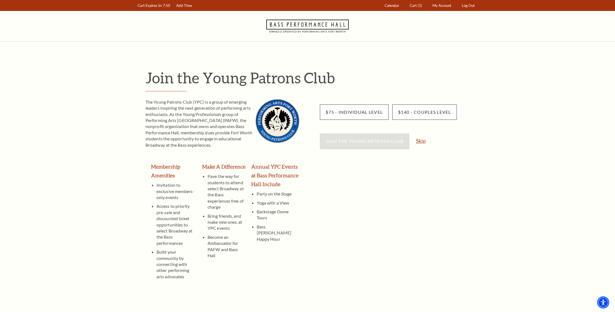
click at [419, 143] on link "Skip" at bounding box center [421, 140] width 10 height 5
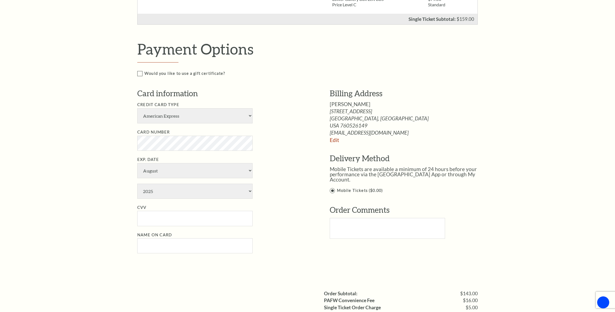
scroll to position [219, 0]
click at [197, 116] on select "American Express Visa Master Card Discover" at bounding box center [194, 115] width 115 height 15
click at [219, 167] on select "January February March April May June July August September October November De…" at bounding box center [194, 170] width 115 height 15
select select "10"
click at [137, 163] on select "January February March April May June July August September October November De…" at bounding box center [194, 170] width 115 height 15
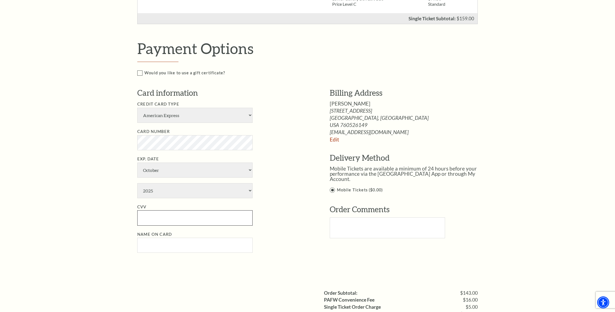
click at [190, 217] on input "CVV" at bounding box center [194, 218] width 115 height 15
type input "7040"
click at [195, 243] on input "Name on Card" at bounding box center [194, 245] width 115 height 15
type input "Belkys Melendez"
click at [339, 218] on textarea "Text area" at bounding box center [387, 228] width 115 height 21
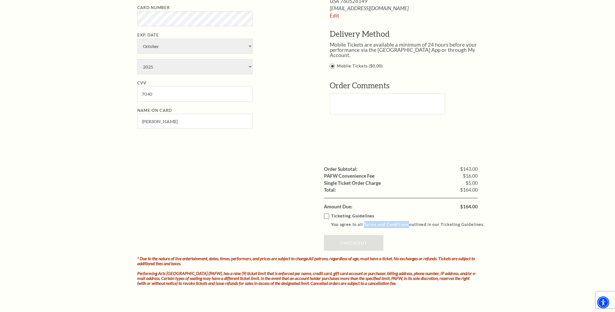
scroll to position [344, 0]
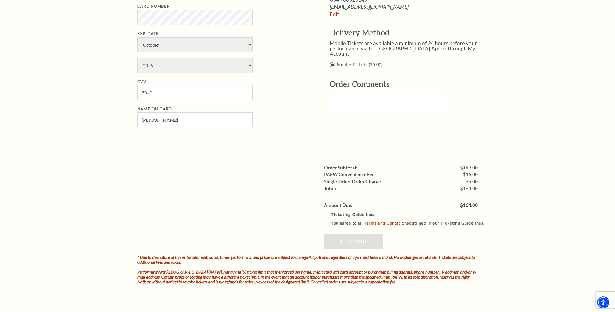
click at [327, 215] on label "Ticketing Guidelines You agree to all Terms and Conditions outlined in our Tick…" at bounding box center [407, 219] width 166 height 15
click at [0, 0] on input "Ticketing Guidelines You agree to all Terms and Conditions outlined in our Tick…" at bounding box center [0, 0] width 0 height 0
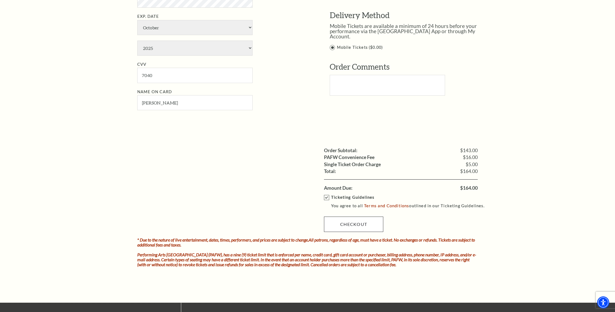
scroll to position [362, 0]
click at [372, 225] on link "Checkout" at bounding box center [353, 224] width 59 height 15
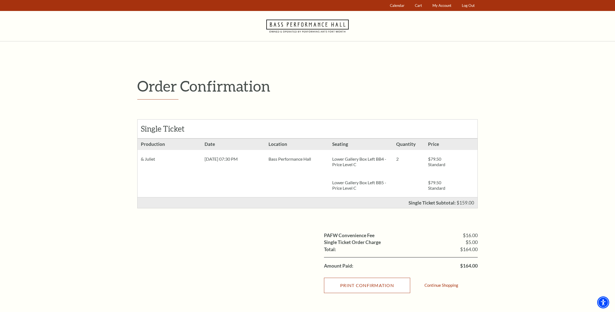
click at [382, 288] on input "Print Confirmation" at bounding box center [367, 285] width 86 height 15
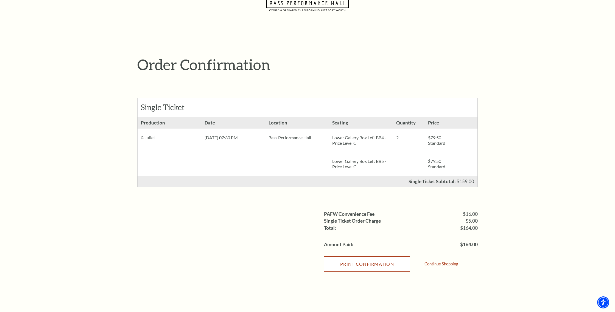
scroll to position [22, 0]
click at [352, 262] on input "Print Confirmation" at bounding box center [367, 263] width 86 height 15
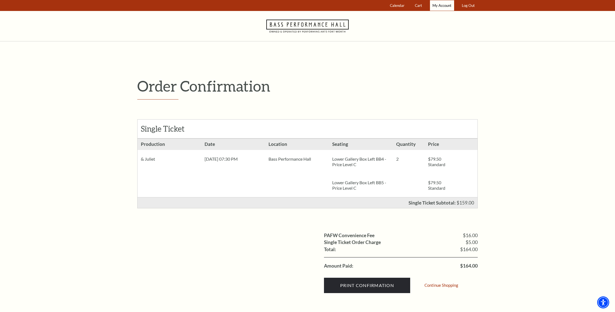
click at [444, 5] on span "My Account" at bounding box center [441, 5] width 19 height 4
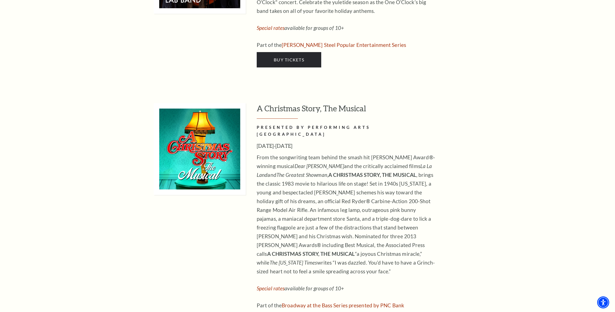
scroll to position [2385, 0]
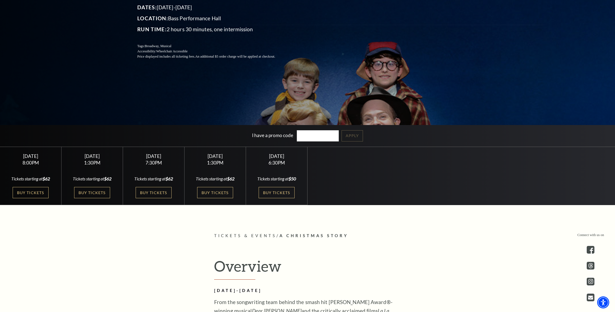
scroll to position [121, 0]
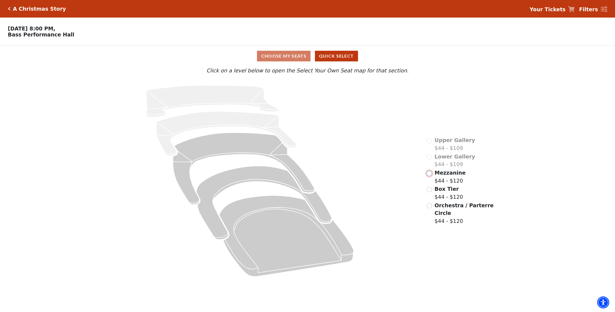
click at [430, 175] on input "Mezzanine$44 - $120\a" at bounding box center [429, 173] width 5 height 5
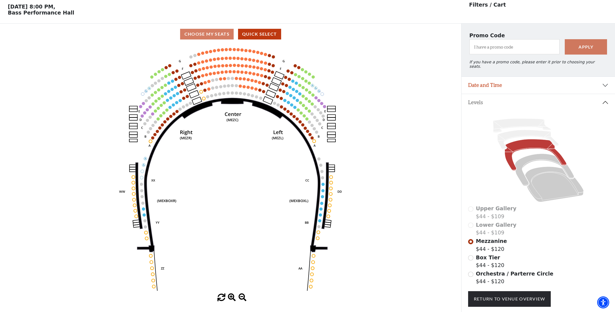
scroll to position [25, 0]
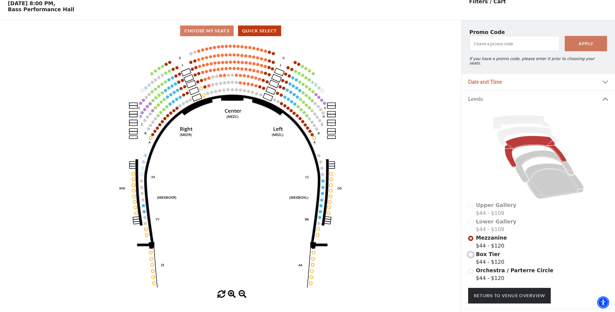
click at [472, 252] on input "Box Tier$44 - $120\a" at bounding box center [470, 254] width 5 height 5
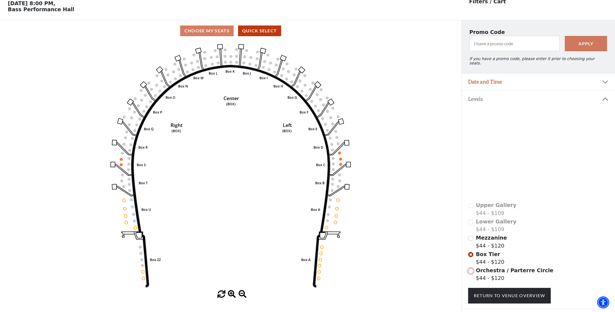
click at [472, 269] on input "Orchestra / Parterre Circle$44 - $120\a" at bounding box center [470, 271] width 5 height 5
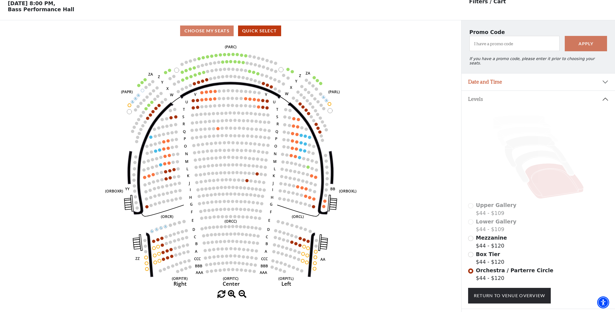
scroll to position [52, 0]
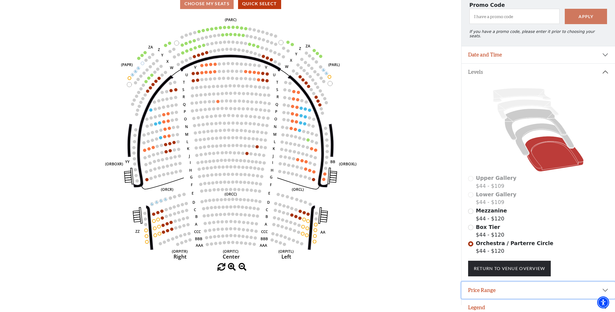
click at [482, 288] on button "Price Range" at bounding box center [537, 290] width 153 height 17
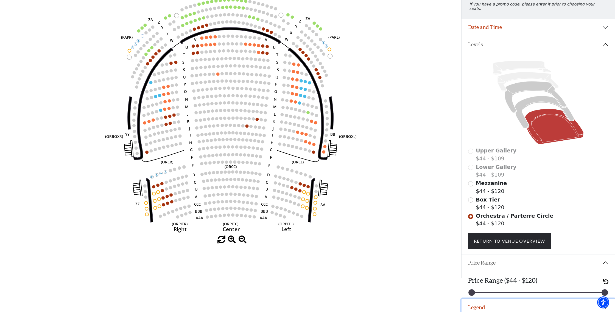
click at [478, 303] on button "Legend" at bounding box center [537, 307] width 153 height 17
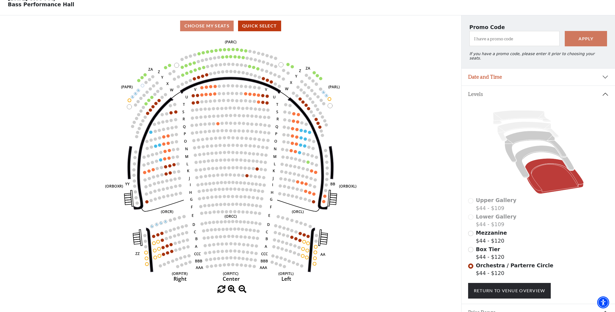
scroll to position [30, 0]
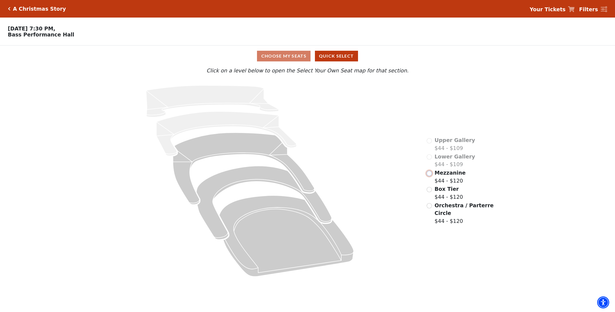
click at [429, 174] on input "Mezzanine$44 - $120\a" at bounding box center [429, 173] width 5 height 5
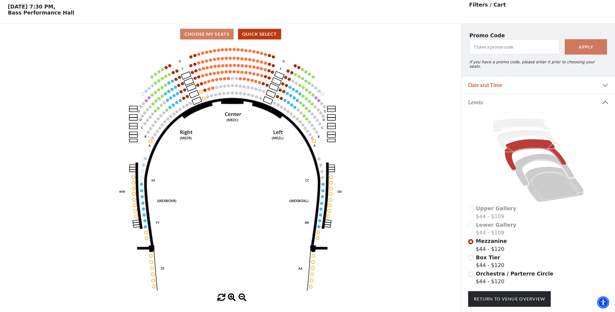
scroll to position [25, 0]
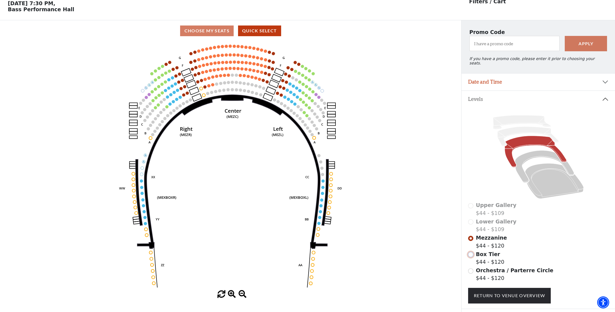
click at [472, 252] on input "Box Tier$44 - $120\a" at bounding box center [470, 254] width 5 height 5
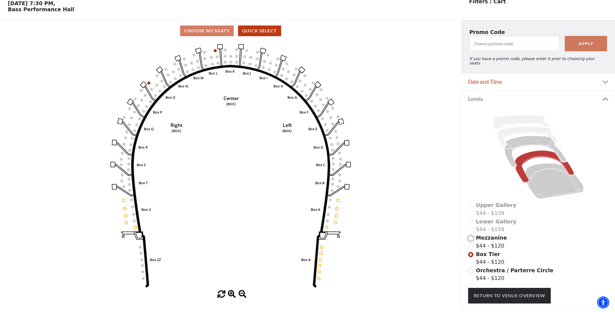
click at [471, 236] on input "Mezzanine$44 - $120\a" at bounding box center [470, 238] width 5 height 5
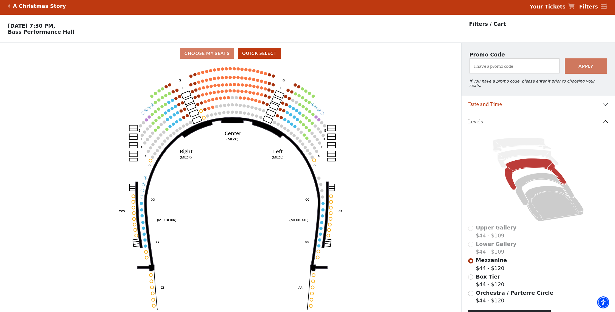
scroll to position [0, 0]
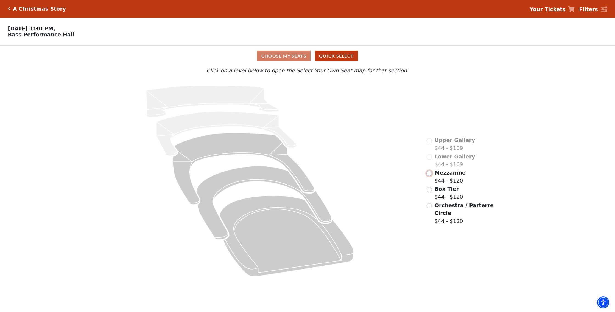
click at [429, 175] on input "Mezzanine$44 - $120\a" at bounding box center [429, 173] width 5 height 5
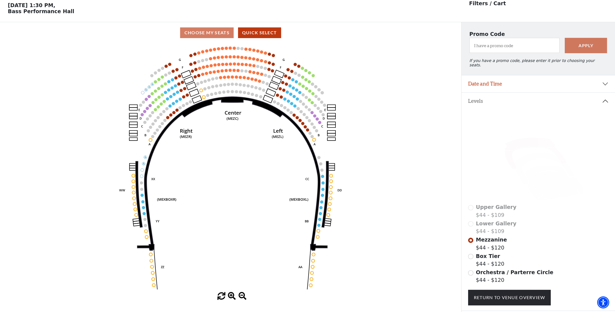
scroll to position [25, 0]
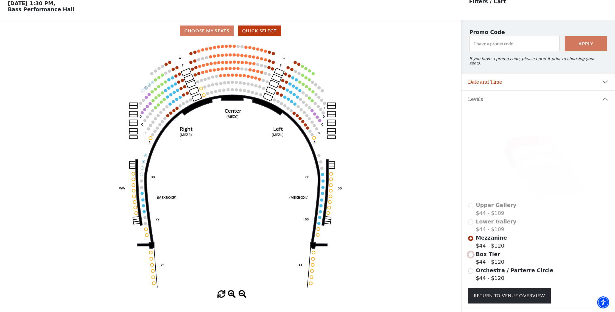
click at [470, 252] on input "Box Tier$44 - $120\a" at bounding box center [470, 254] width 5 height 5
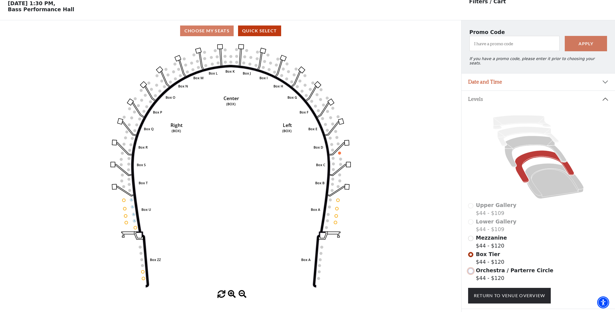
click at [472, 269] on input "Orchestra / Parterre Circle$44 - $120\a" at bounding box center [470, 271] width 5 height 5
